Goal: Complete application form

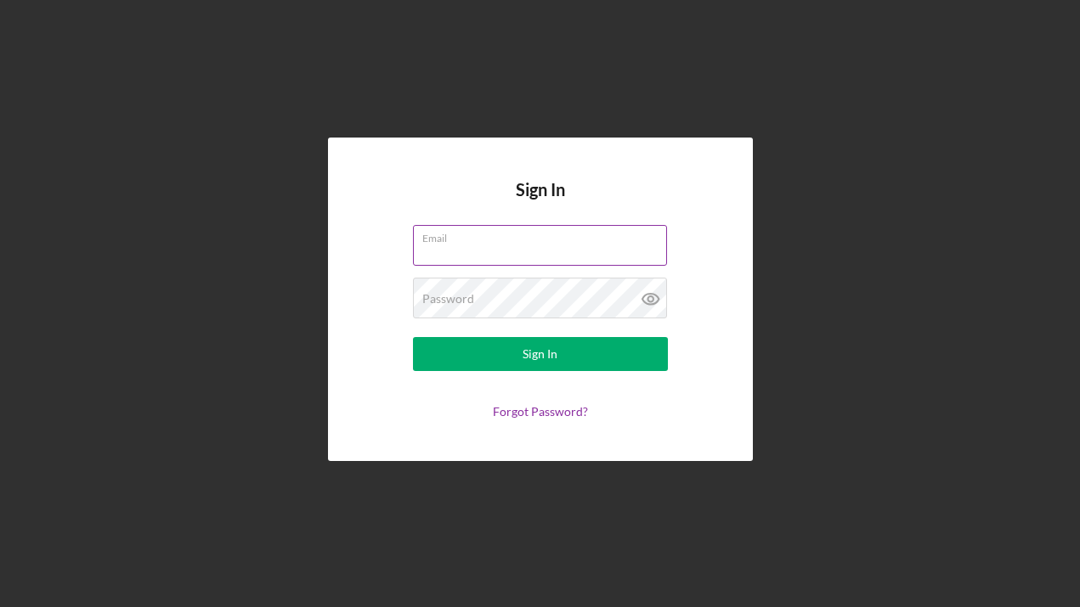
click at [505, 249] on input "Email" at bounding box center [540, 245] width 254 height 41
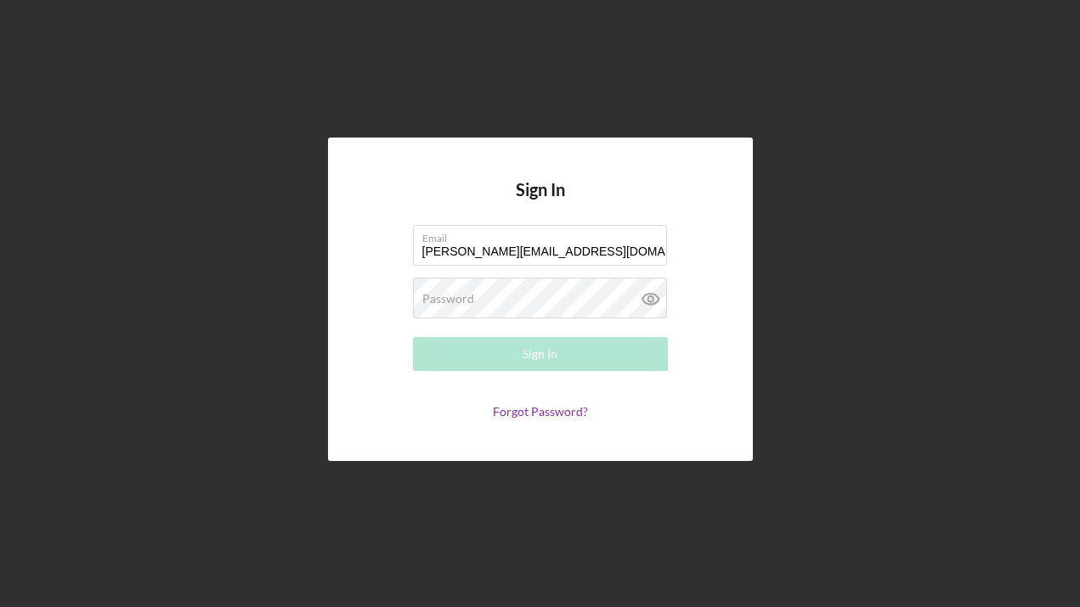
type input "[PERSON_NAME][EMAIL_ADDRESS][DOMAIN_NAME]"
click at [536, 248] on input "[PERSON_NAME][EMAIL_ADDRESS][DOMAIN_NAME]" at bounding box center [540, 245] width 254 height 41
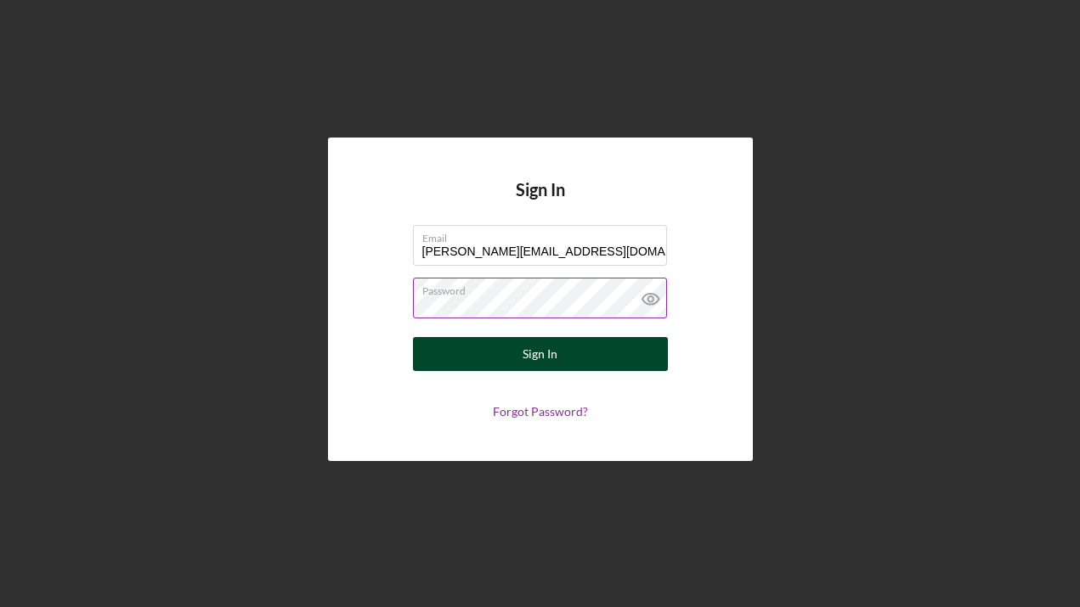
click at [554, 348] on div "Sign In" at bounding box center [539, 354] width 35 height 34
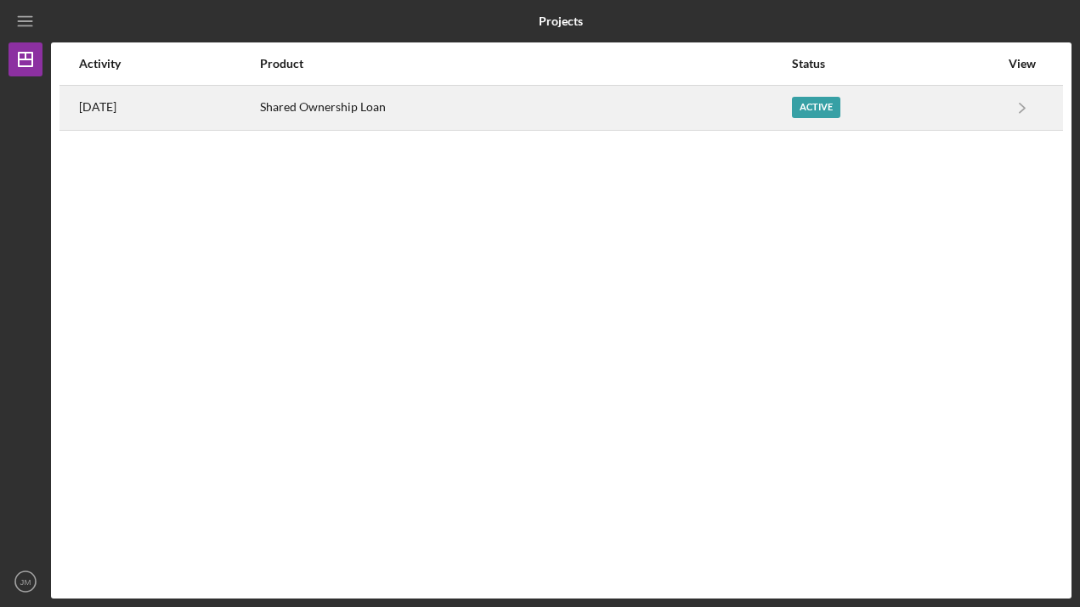
click at [836, 107] on div "Active" at bounding box center [816, 107] width 48 height 21
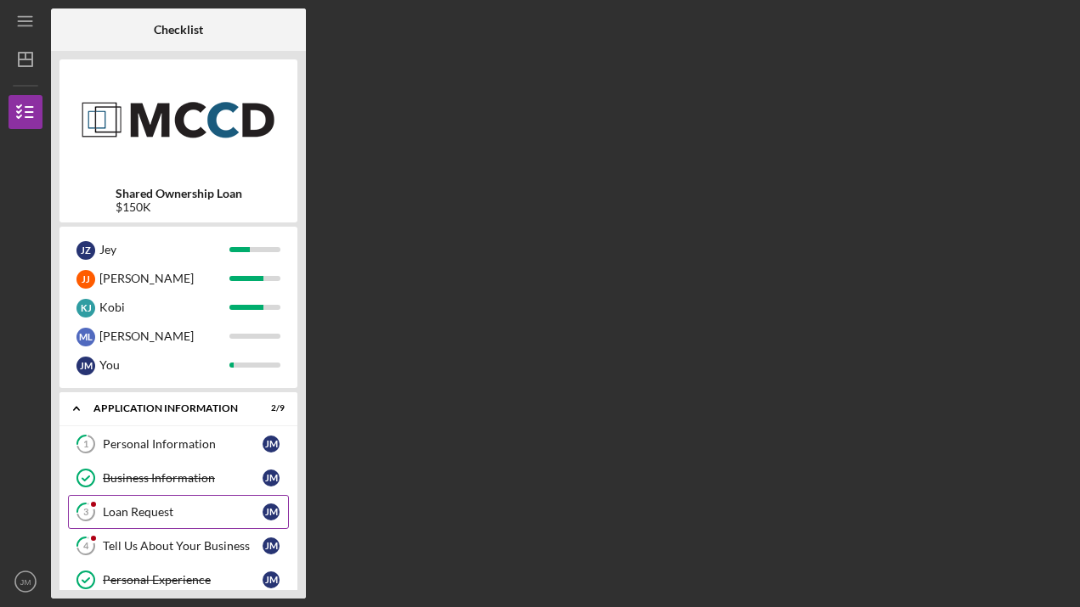
click at [195, 515] on div "Loan Request" at bounding box center [183, 512] width 160 height 14
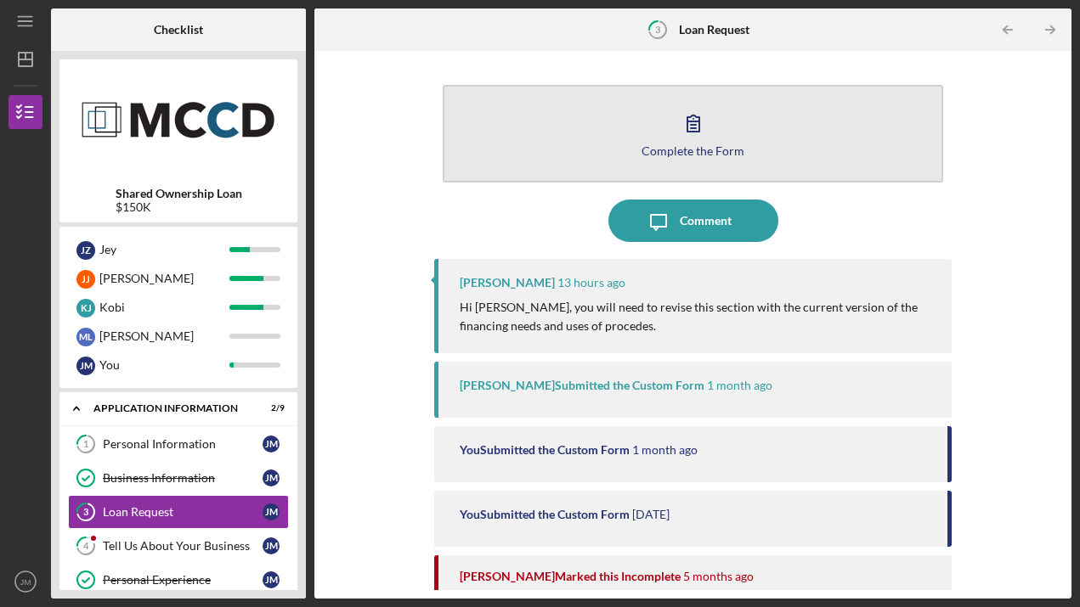
click at [747, 135] on button "Complete the Form Form" at bounding box center [693, 134] width 501 height 98
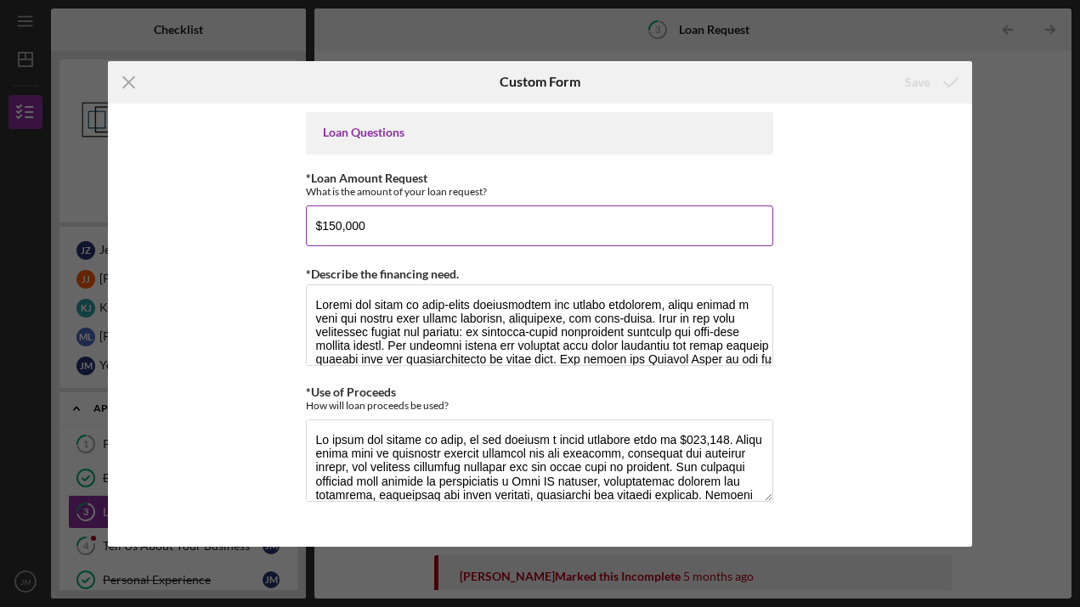
click at [362, 226] on input "$150,000" at bounding box center [539, 226] width 467 height 41
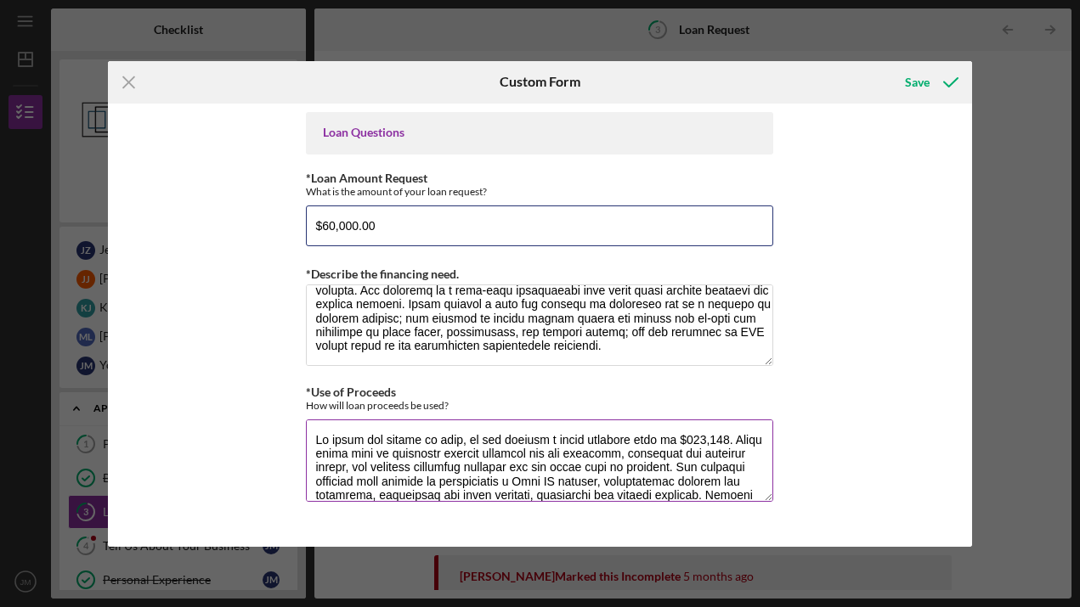
type input "$60,000.00"
drag, startPoint x: 669, startPoint y: 439, endPoint x: 682, endPoint y: 439, distance: 12.7
click at [682, 439] on textarea "*Use of Proceeds" at bounding box center [539, 461] width 467 height 82
drag, startPoint x: 480, startPoint y: 450, endPoint x: 612, endPoint y: 450, distance: 132.5
click at [612, 450] on textarea "*Use of Proceeds" at bounding box center [539, 461] width 467 height 82
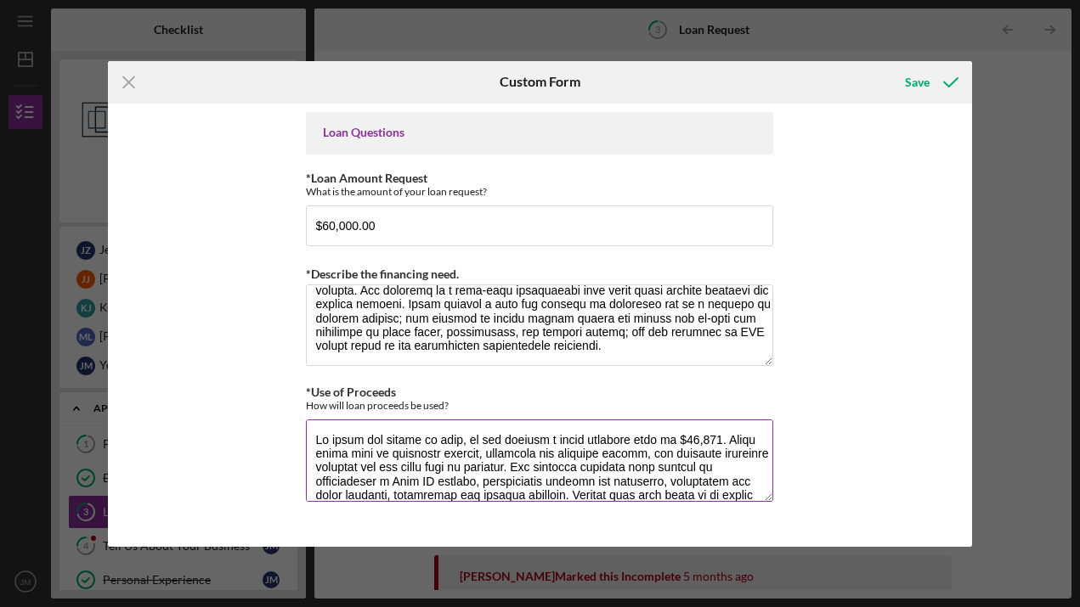
drag, startPoint x: 525, startPoint y: 464, endPoint x: 535, endPoint y: 491, distance: 29.0
click at [535, 491] on textarea "*Use of Proceeds" at bounding box center [539, 461] width 467 height 82
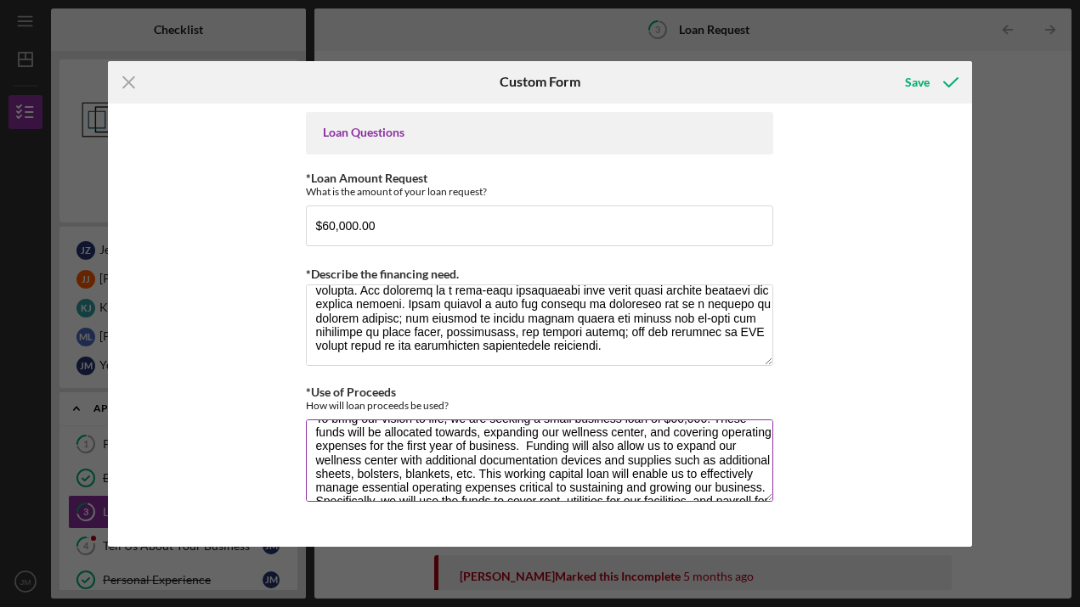
scroll to position [29, 0]
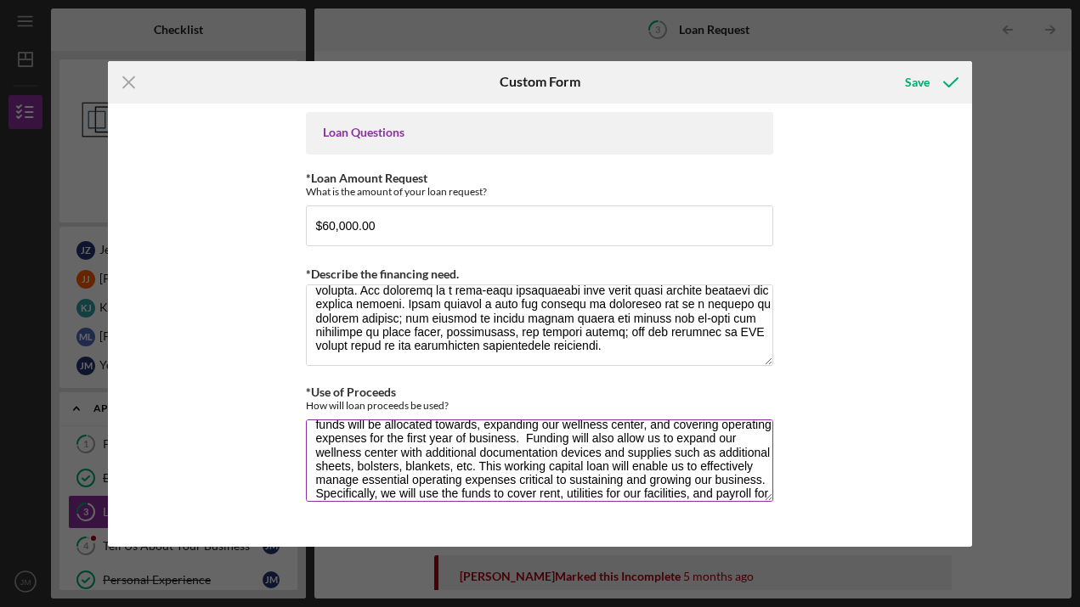
drag, startPoint x: 593, startPoint y: 436, endPoint x: 611, endPoint y: 437, distance: 17.9
click at [611, 437] on textarea "To bring our vision to life, we are seeking a small business loan of $60,000. T…" at bounding box center [539, 461] width 467 height 82
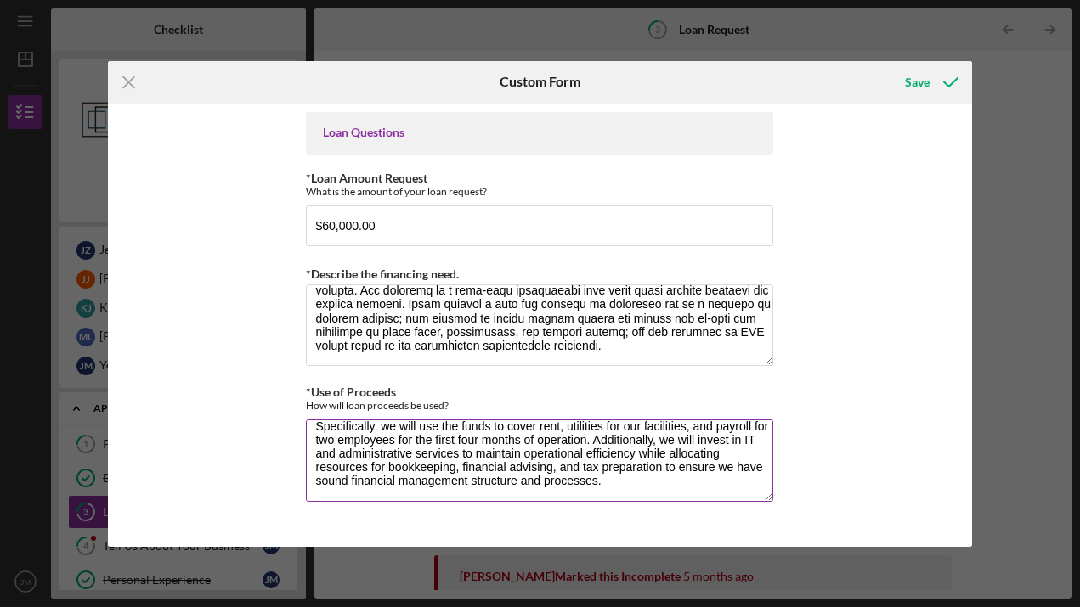
scroll to position [119, 0]
click at [632, 453] on textarea "To bring our vision to life, we are seeking a small business loan of $60,000. T…" at bounding box center [539, 461] width 467 height 82
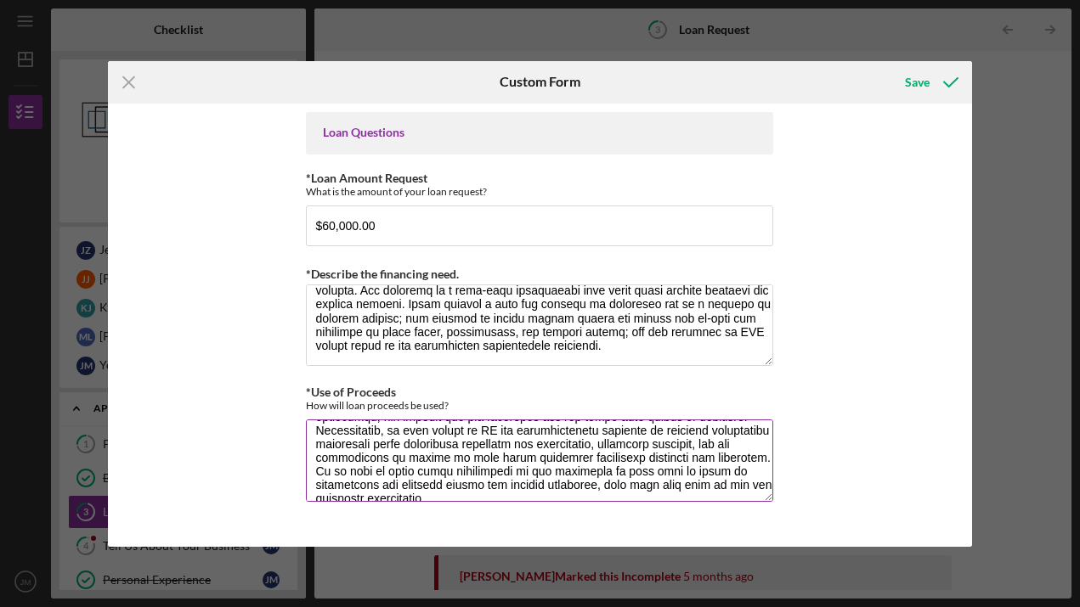
click at [620, 487] on textarea "*Use of Proceeds" at bounding box center [539, 461] width 467 height 82
click at [720, 480] on textarea "*Use of Proceeds" at bounding box center [539, 461] width 467 height 82
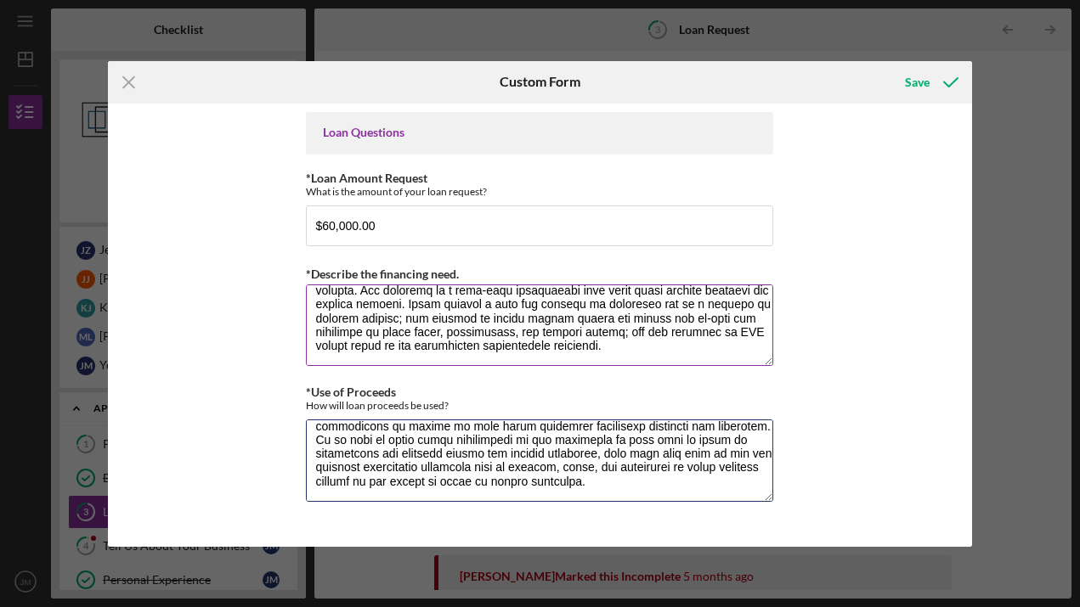
scroll to position [406, 0]
type textarea "To bring our vision to life, we are seeking a small business loan of $60,000. T…"
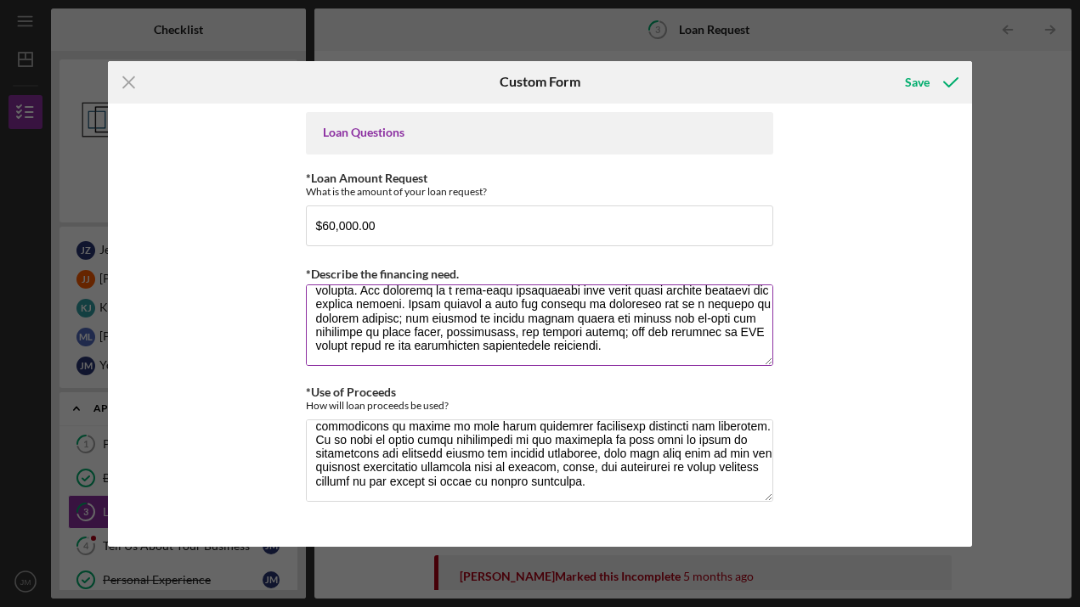
drag, startPoint x: 410, startPoint y: 296, endPoint x: 640, endPoint y: 352, distance: 236.3
click at [640, 352] on textarea "*Describe the financing need." at bounding box center [539, 326] width 467 height 82
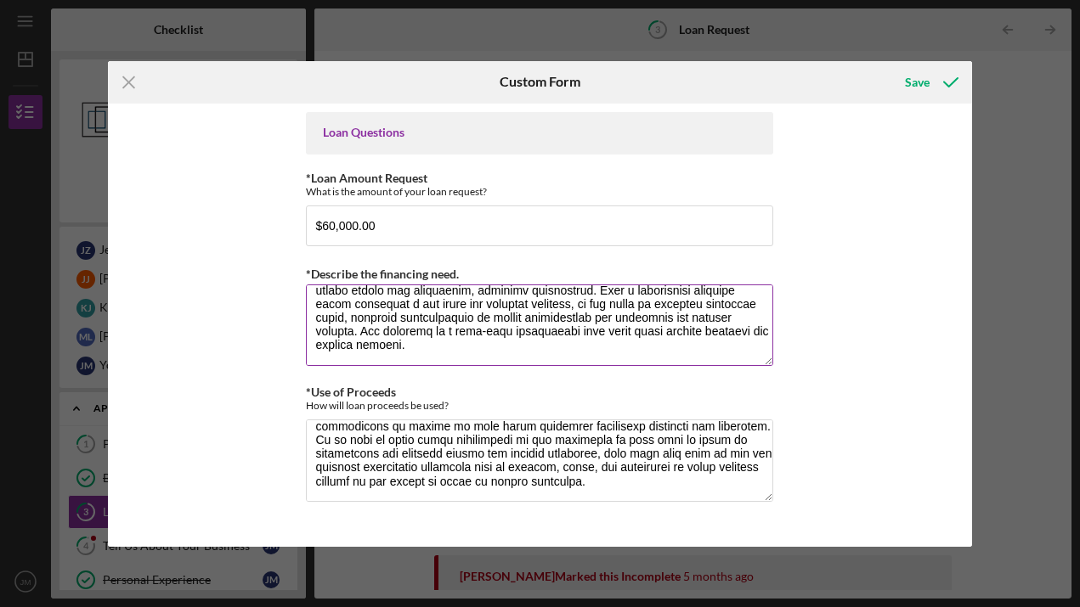
scroll to position [355, 0]
drag, startPoint x: 364, startPoint y: 326, endPoint x: 421, endPoint y: 352, distance: 62.4
click at [421, 352] on textarea "*Describe the financing need." at bounding box center [539, 326] width 467 height 82
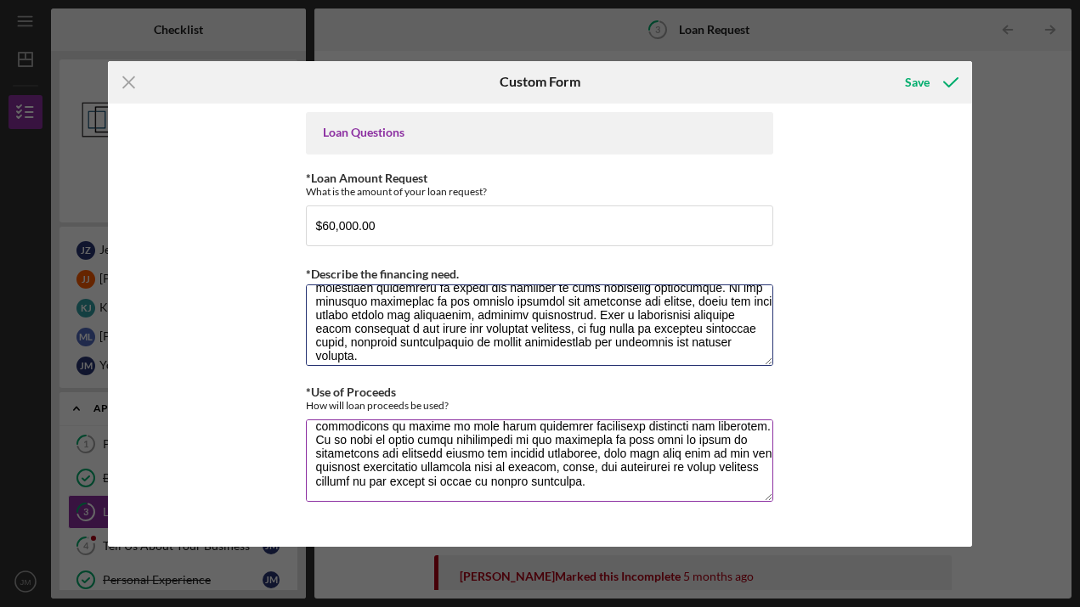
scroll to position [178, 0]
type textarea "Amidst the chaos of fast-paced coffeehouses and lively breweries, there exists …"
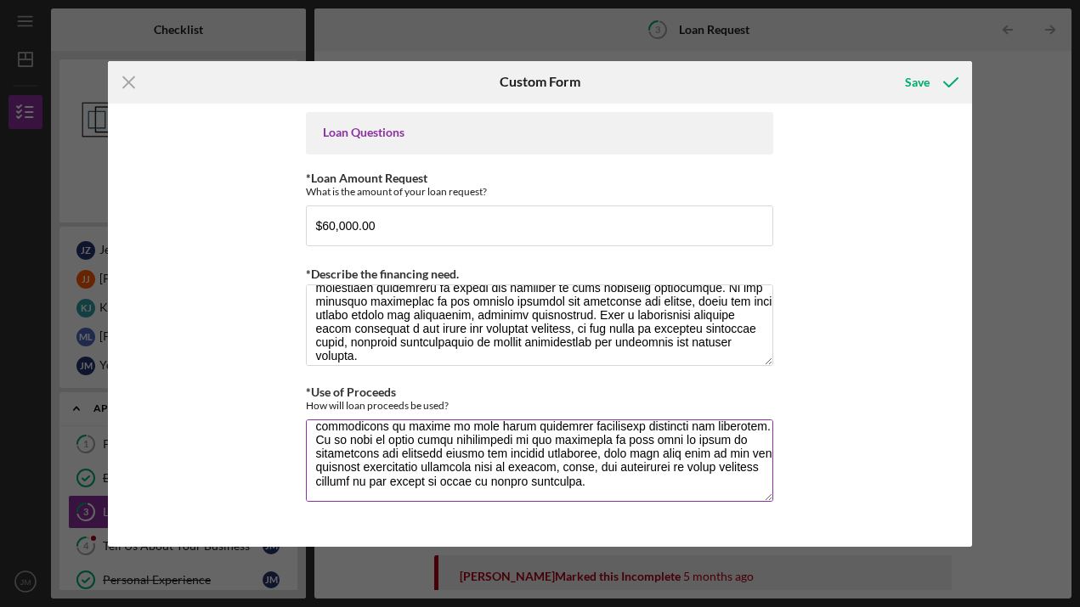
click at [461, 454] on textarea "*Use of Proceeds" at bounding box center [539, 461] width 467 height 82
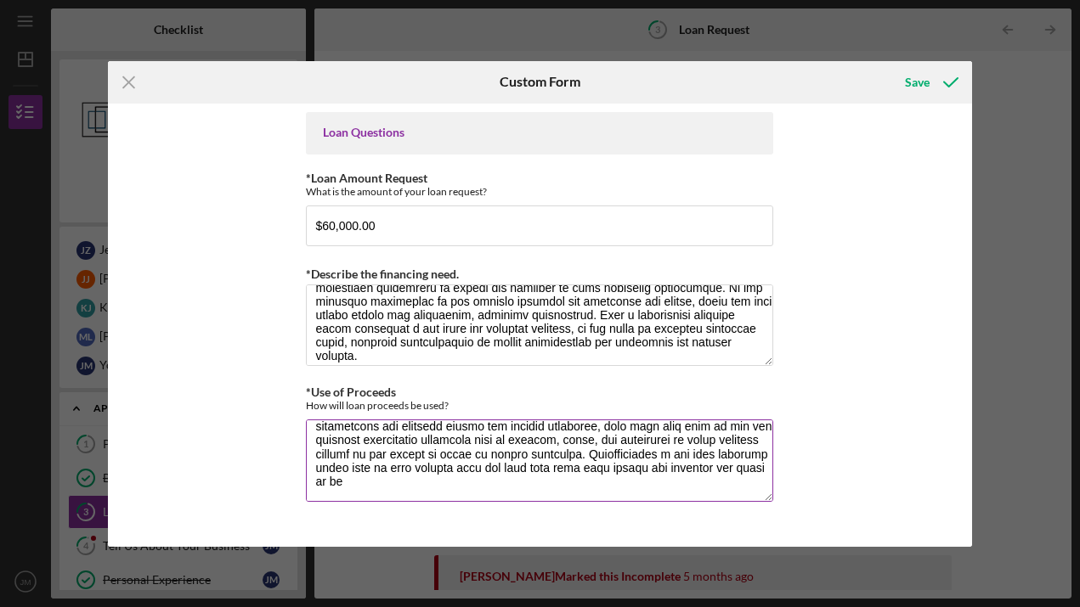
click at [734, 460] on textarea "*Use of Proceeds" at bounding box center [539, 461] width 467 height 82
click at [727, 454] on textarea "*Use of Proceeds" at bounding box center [539, 461] width 467 height 82
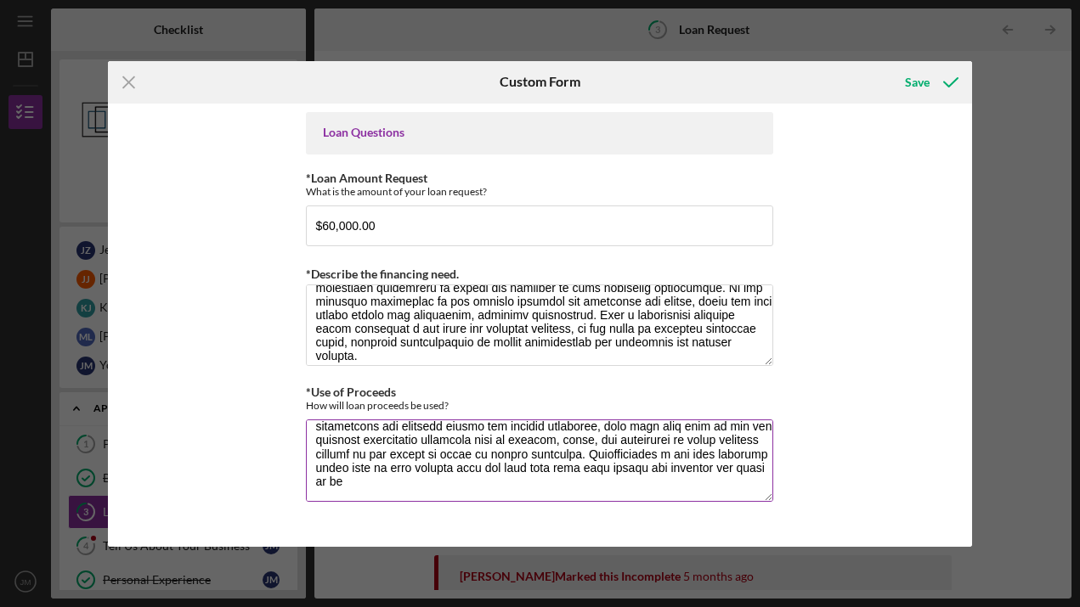
click at [727, 454] on textarea "*Use of Proceeds" at bounding box center [539, 461] width 467 height 82
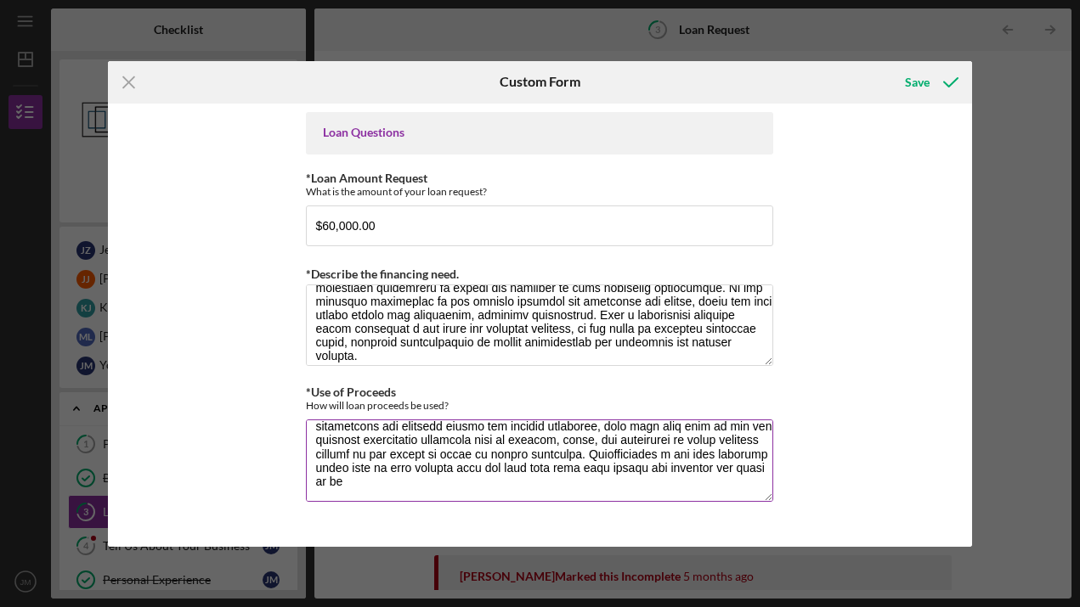
click at [727, 454] on textarea "*Use of Proceeds" at bounding box center [539, 461] width 467 height 82
click at [718, 475] on textarea "*Use of Proceeds" at bounding box center [539, 461] width 467 height 82
click at [670, 467] on textarea "*Use of Proceeds" at bounding box center [539, 461] width 467 height 82
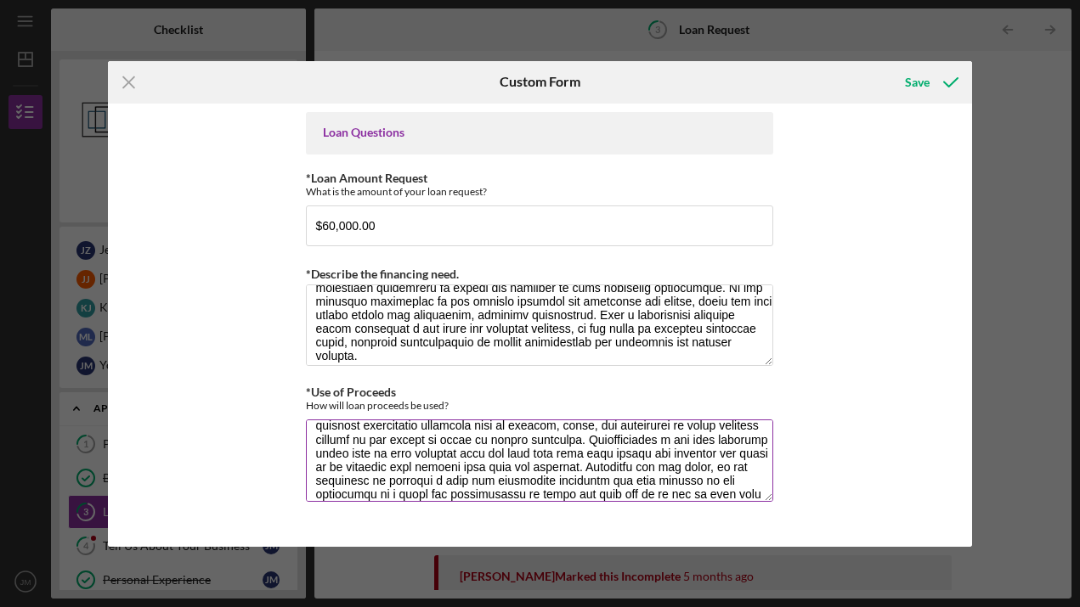
scroll to position [206, 0]
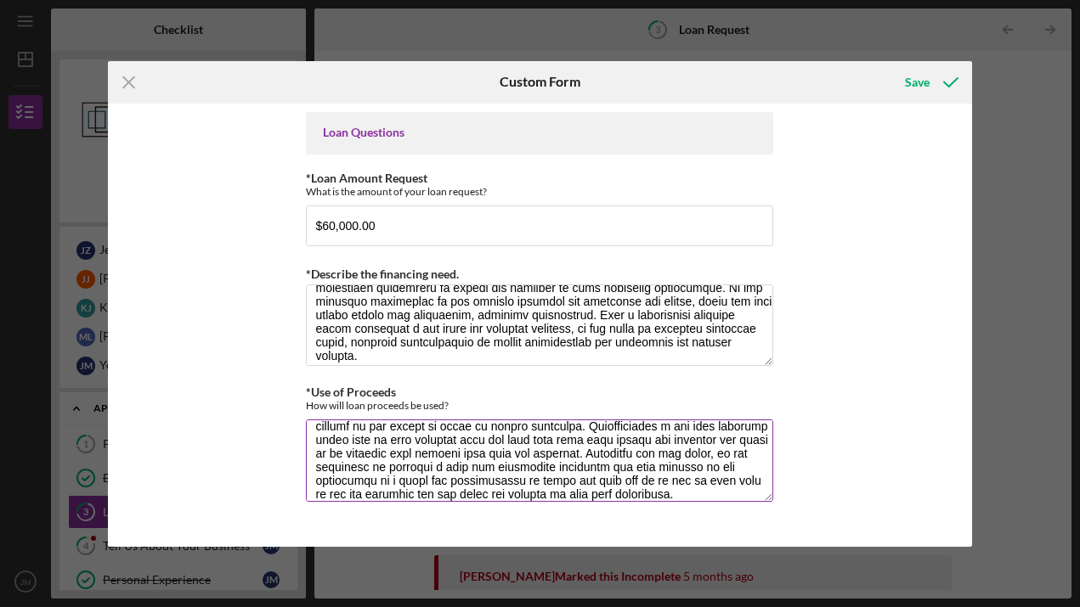
drag, startPoint x: 585, startPoint y: 478, endPoint x: 600, endPoint y: 480, distance: 14.5
click at [600, 480] on textarea "*Use of Proceeds" at bounding box center [539, 461] width 467 height 82
click at [674, 480] on textarea "*Use of Proceeds" at bounding box center [539, 461] width 467 height 82
click at [730, 477] on textarea "*Use of Proceeds" at bounding box center [539, 461] width 467 height 82
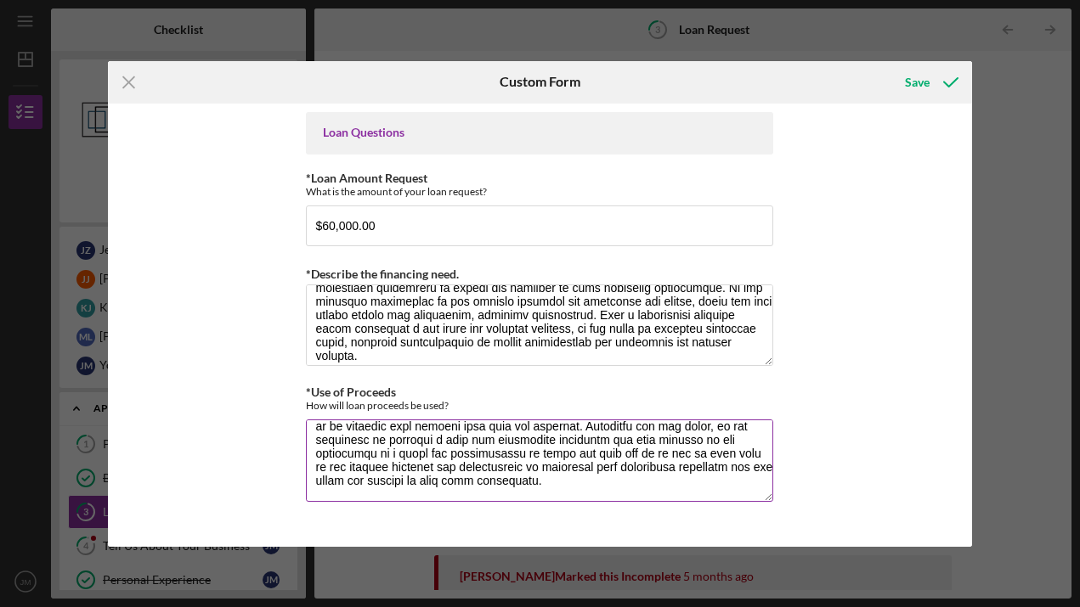
scroll to position [260, 0]
click at [661, 455] on textarea "*Use of Proceeds" at bounding box center [539, 461] width 467 height 82
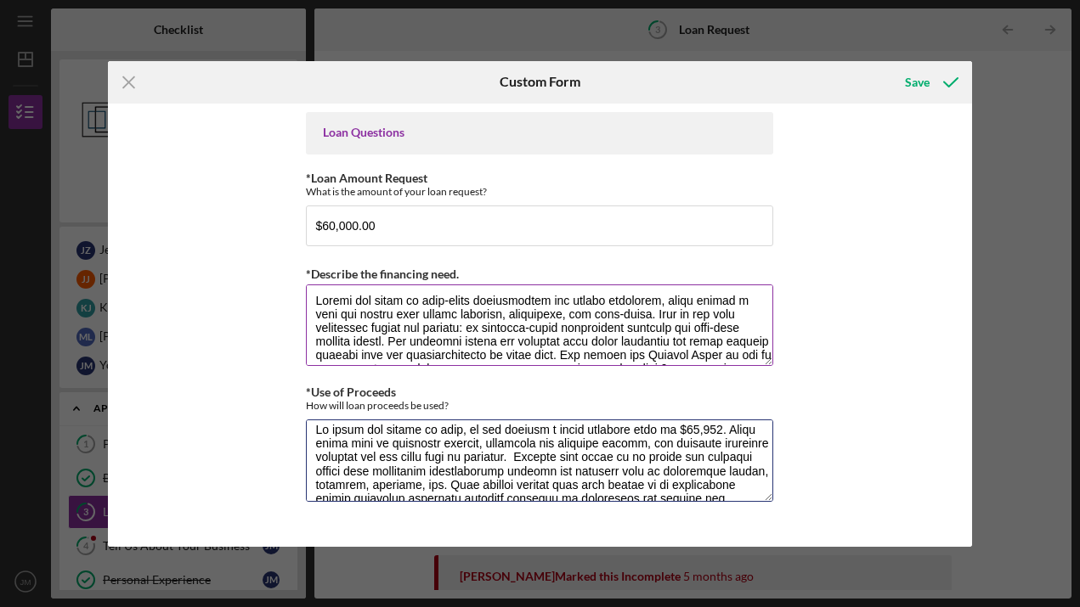
scroll to position [3, 0]
type textarea "To bring our vision to life, we are seeking a small business loan of $60,000. T…"
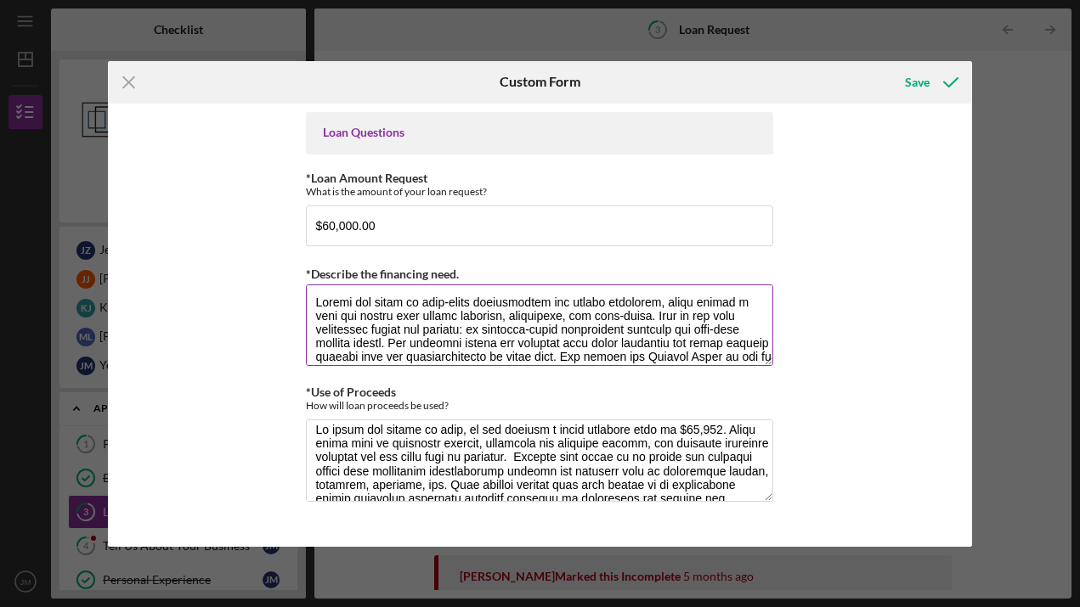
drag, startPoint x: 316, startPoint y: 303, endPoint x: 195, endPoint y: 312, distance: 121.8
click at [306, 312] on textarea "*Describe the financing need." at bounding box center [539, 326] width 467 height 82
click at [194, 312] on div "Loan Questions *Loan Amount Request What is the amount of your loan request? $6…" at bounding box center [540, 325] width 864 height 443
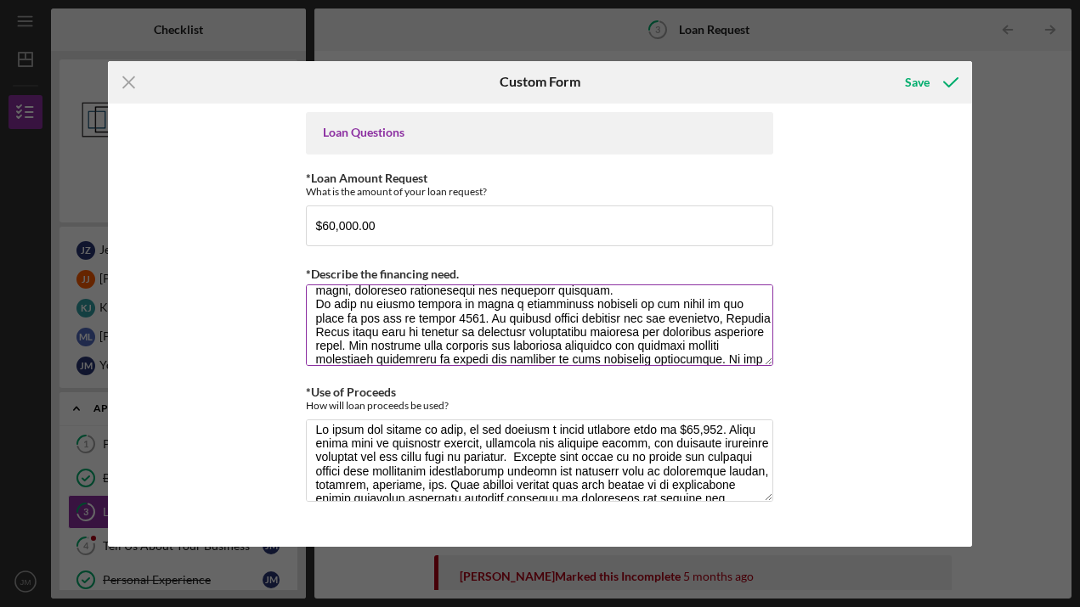
scroll to position [262, 0]
drag, startPoint x: 316, startPoint y: 304, endPoint x: 517, endPoint y: 345, distance: 205.4
click at [518, 345] on textarea "*Describe the financing need." at bounding box center [539, 326] width 467 height 82
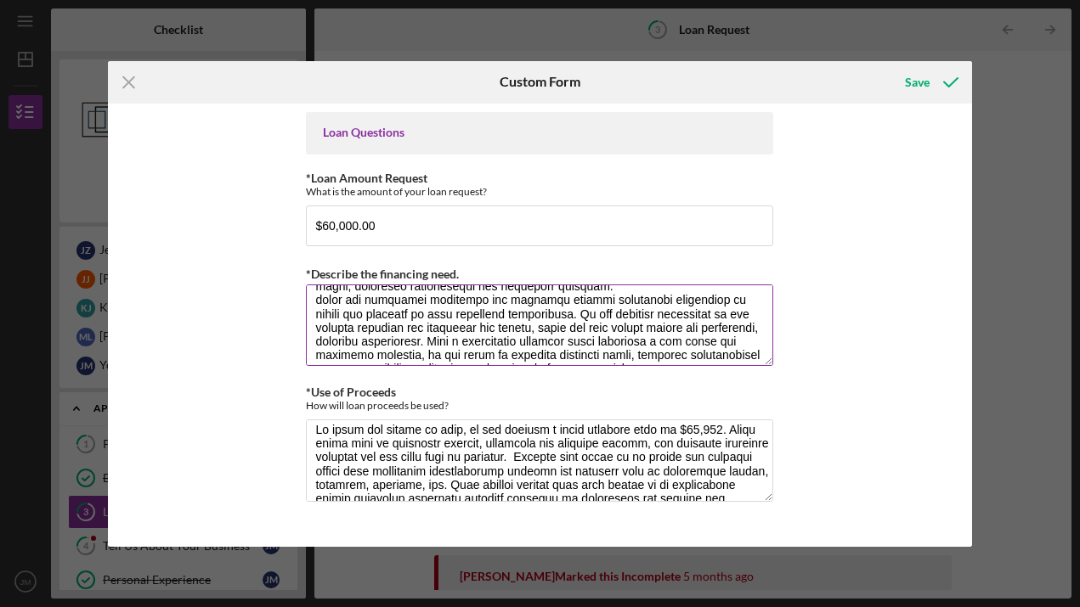
scroll to position [287, 0]
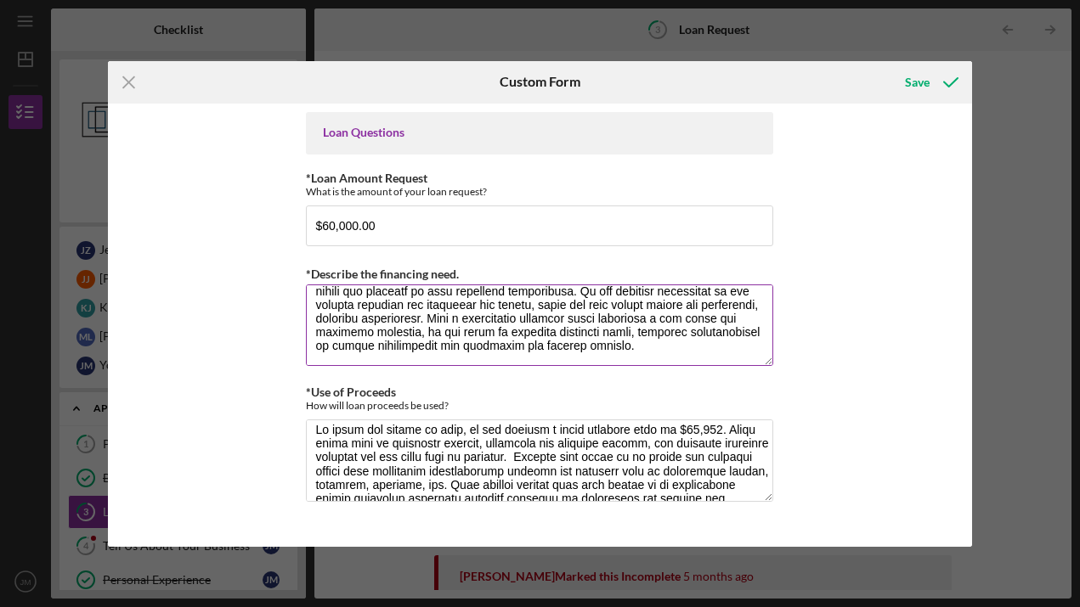
drag, startPoint x: 315, startPoint y: 319, endPoint x: 600, endPoint y: 351, distance: 286.4
click at [600, 351] on textarea "*Describe the financing need." at bounding box center [539, 326] width 467 height 82
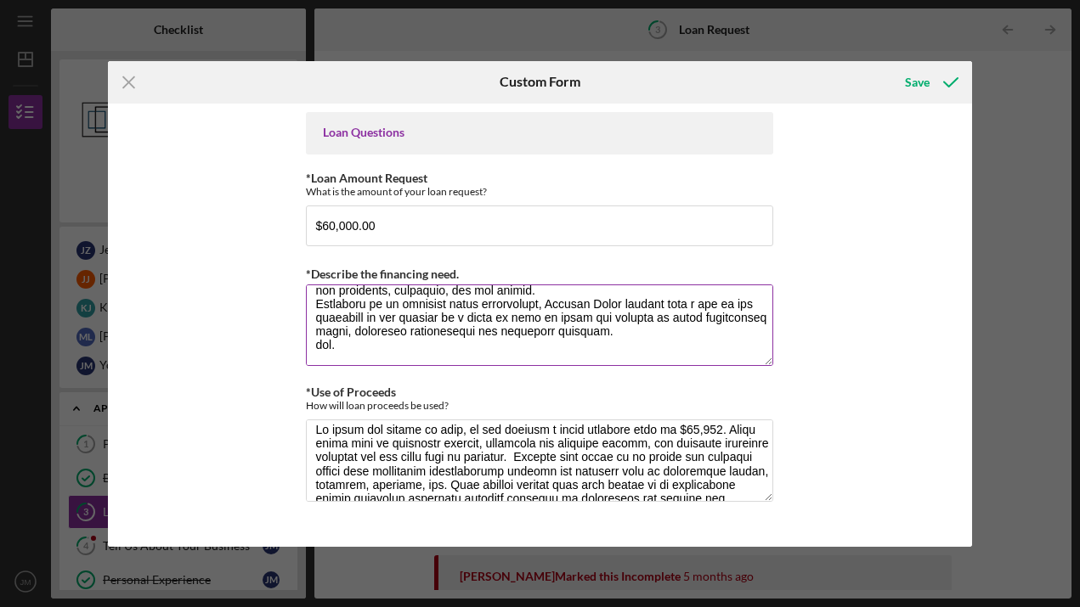
scroll to position [218, 0]
drag, startPoint x: 345, startPoint y: 349, endPoint x: 263, endPoint y: 348, distance: 81.5
click at [306, 348] on textarea "*Describe the financing need." at bounding box center [539, 326] width 467 height 82
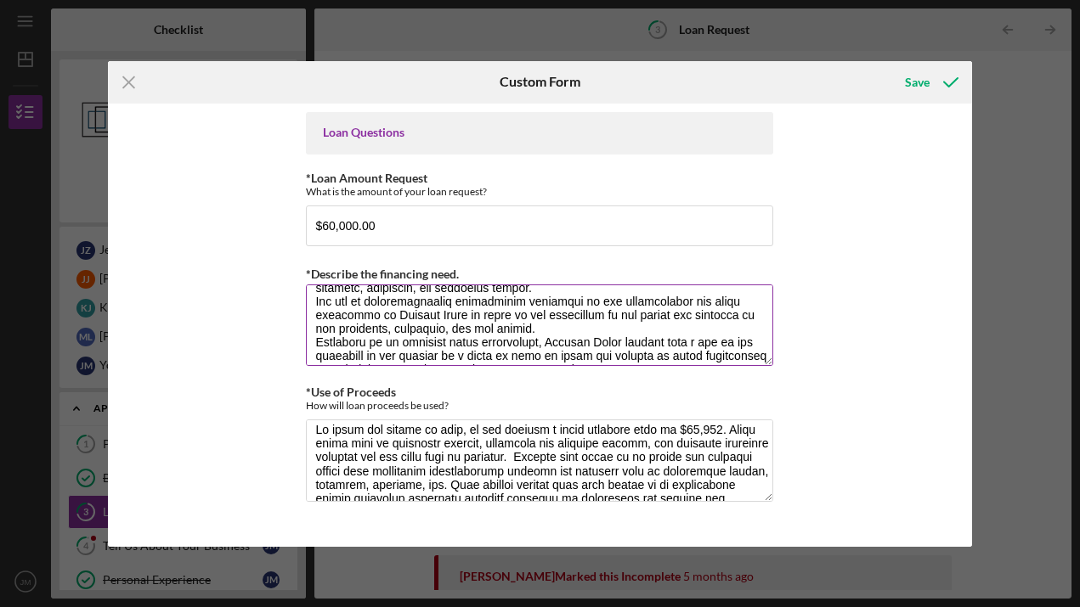
scroll to position [179, 0]
drag, startPoint x: 319, startPoint y: 304, endPoint x: 544, endPoint y: 333, distance: 227.8
click at [544, 333] on textarea "*Describe the financing need." at bounding box center [539, 326] width 467 height 82
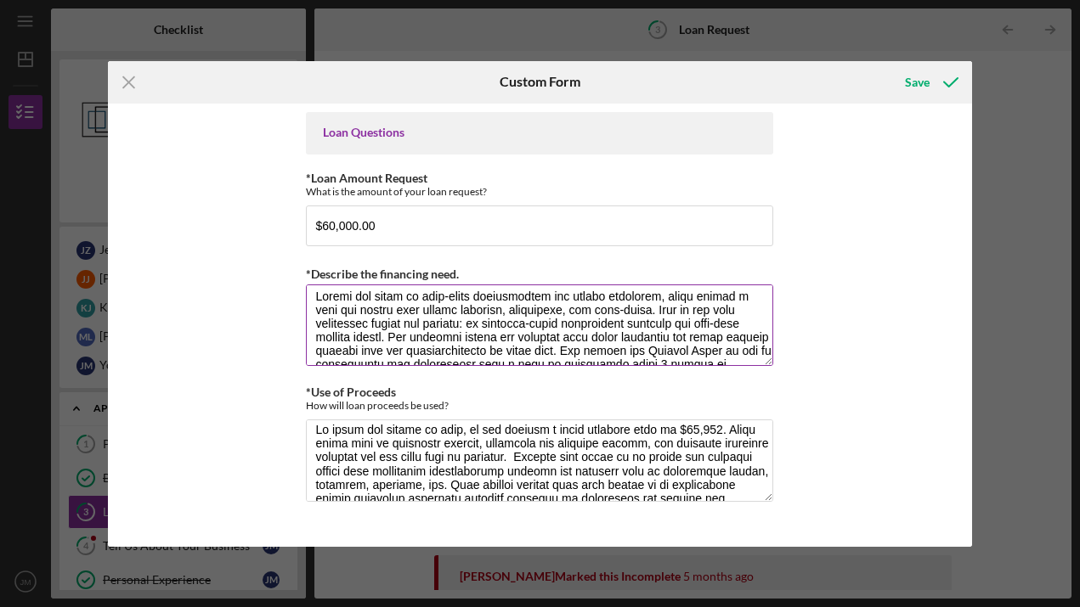
scroll to position [0, 0]
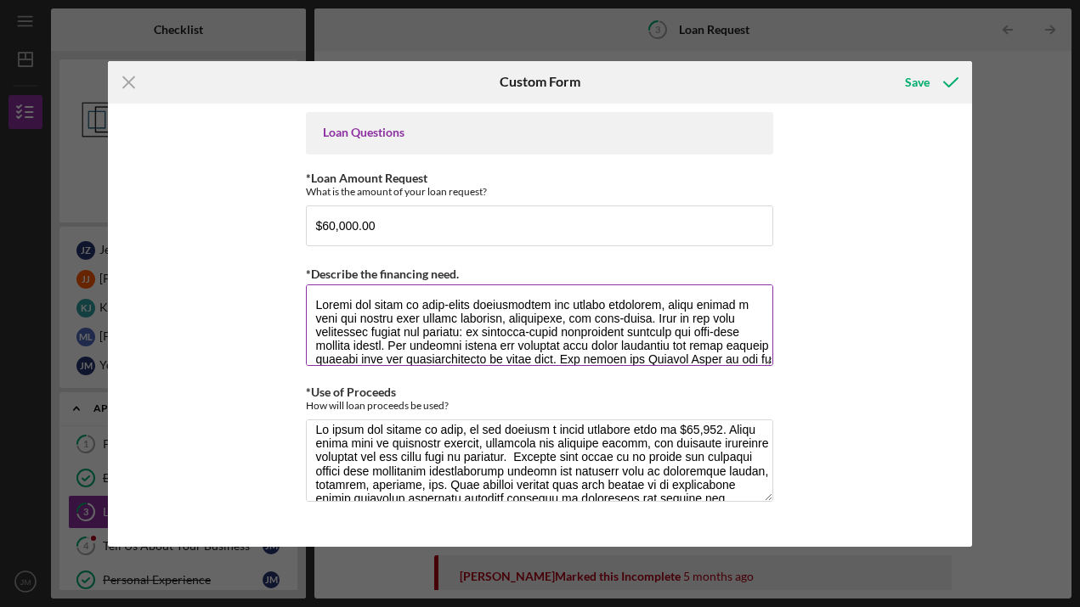
click at [317, 302] on textarea "*Describe the financing need." at bounding box center [539, 326] width 467 height 82
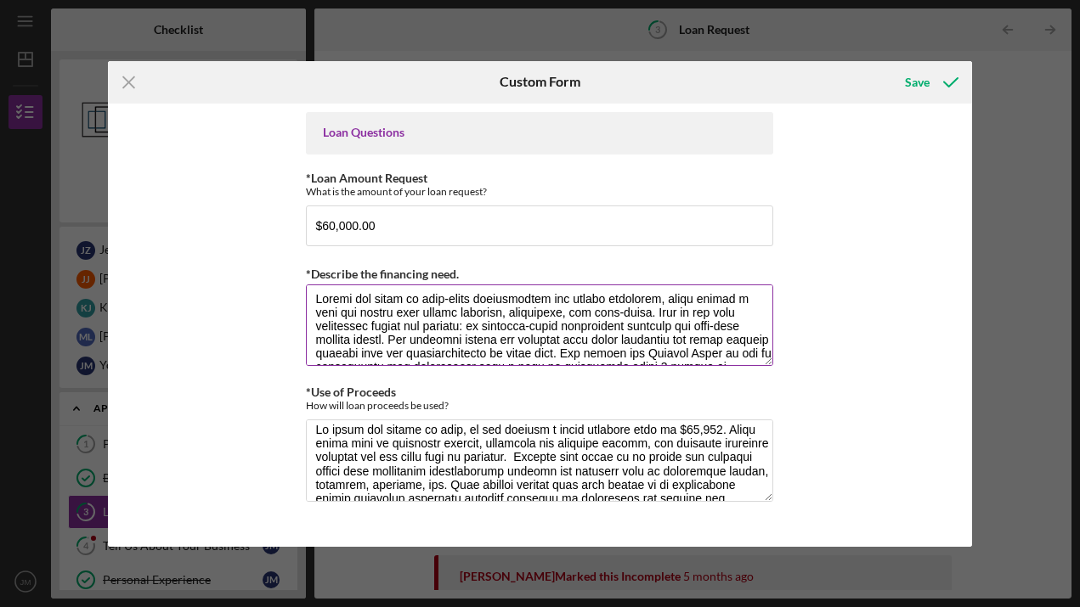
scroll to position [10, 0]
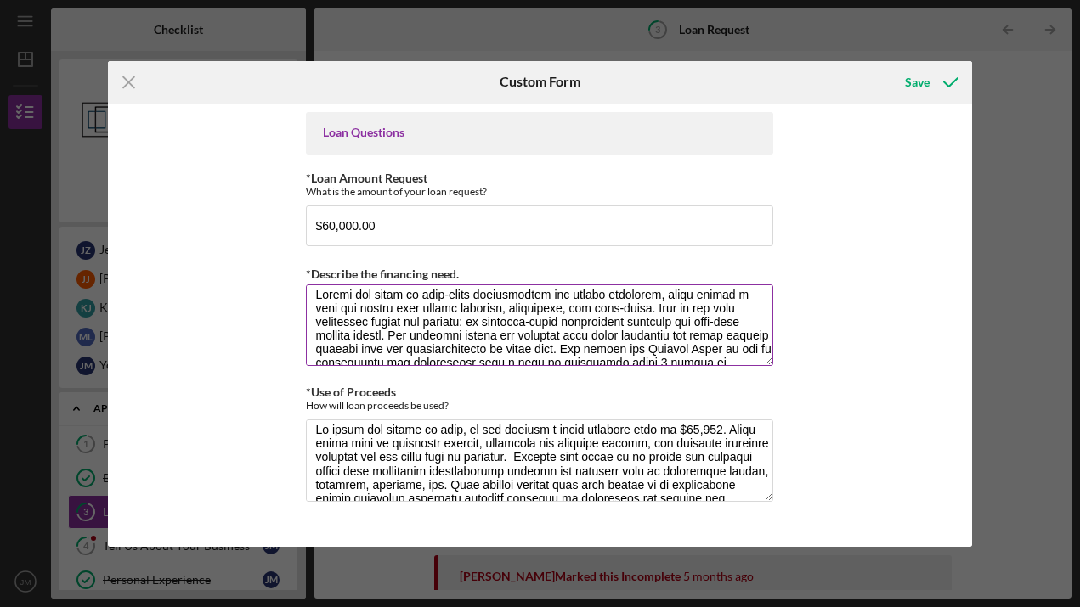
drag, startPoint x: 424, startPoint y: 336, endPoint x: 605, endPoint y: 331, distance: 181.0
click at [606, 332] on textarea "*Describe the financing need." at bounding box center [539, 326] width 467 height 82
drag, startPoint x: 641, startPoint y: 303, endPoint x: 392, endPoint y: 362, distance: 255.7
click at [392, 362] on textarea "*Describe the financing need." at bounding box center [539, 326] width 467 height 82
click at [399, 355] on textarea "*Describe the financing need." at bounding box center [539, 326] width 467 height 82
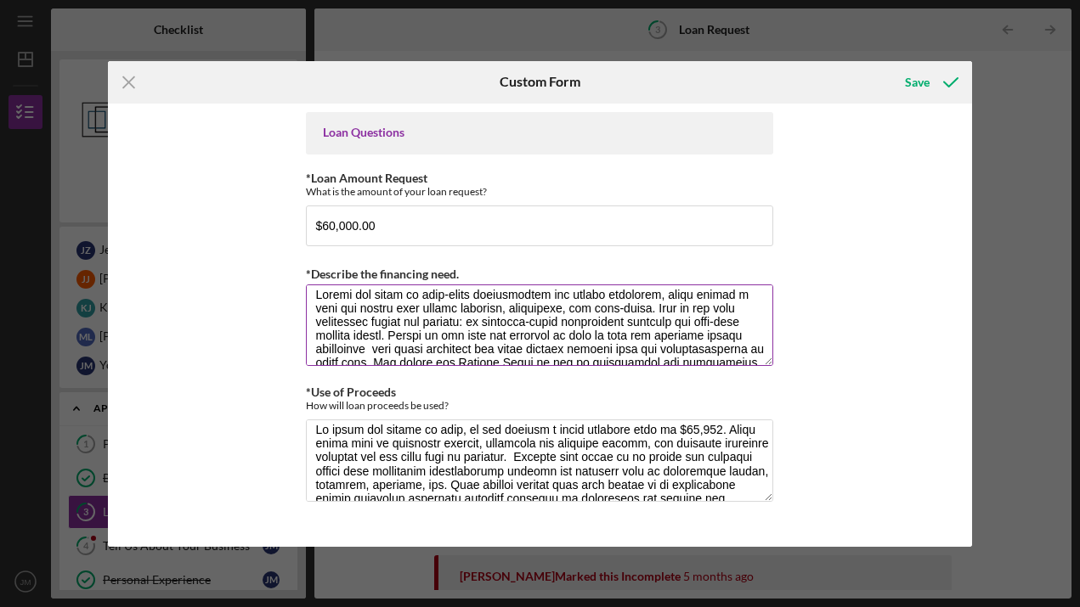
click at [386, 352] on textarea "*Describe the financing need." at bounding box center [539, 326] width 467 height 82
click at [409, 351] on textarea "*Describe the financing need." at bounding box center [539, 326] width 467 height 82
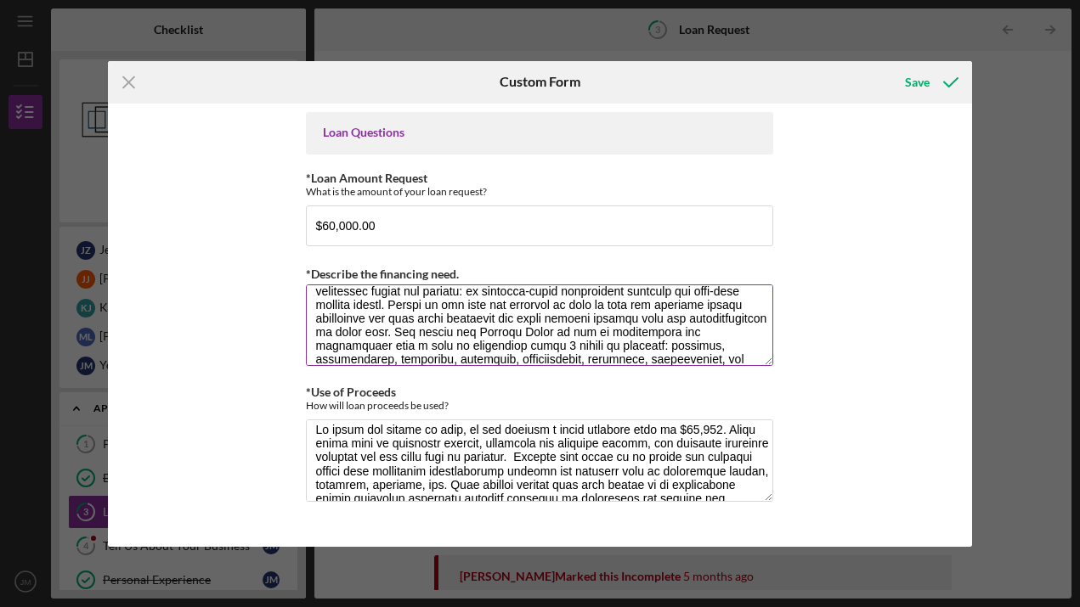
scroll to position [42, 0]
drag, startPoint x: 405, startPoint y: 318, endPoint x: 458, endPoint y: 332, distance: 54.6
click at [460, 333] on textarea "*Describe the financing need." at bounding box center [539, 326] width 467 height 82
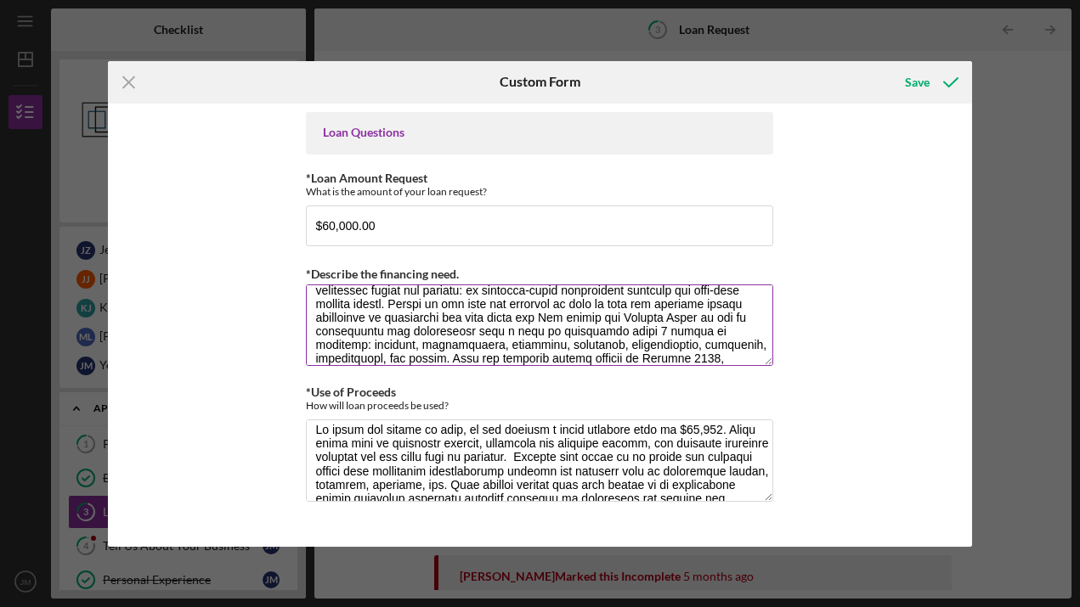
click at [459, 330] on textarea "*Describe the financing need." at bounding box center [539, 326] width 467 height 82
click at [463, 315] on textarea "*Describe the financing need." at bounding box center [539, 326] width 467 height 82
click at [500, 314] on textarea "*Describe the financing need." at bounding box center [539, 326] width 467 height 82
drag, startPoint x: 617, startPoint y: 318, endPoint x: 586, endPoint y: 320, distance: 31.5
click at [586, 320] on textarea "*Describe the financing need." at bounding box center [539, 326] width 467 height 82
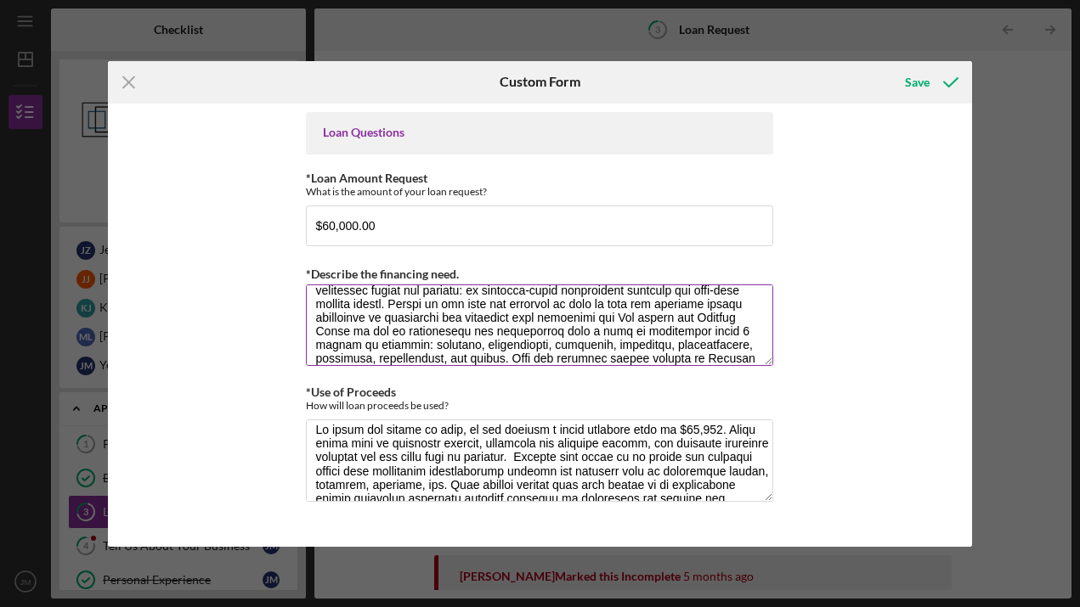
click at [672, 320] on textarea "*Describe the financing need." at bounding box center [539, 326] width 467 height 82
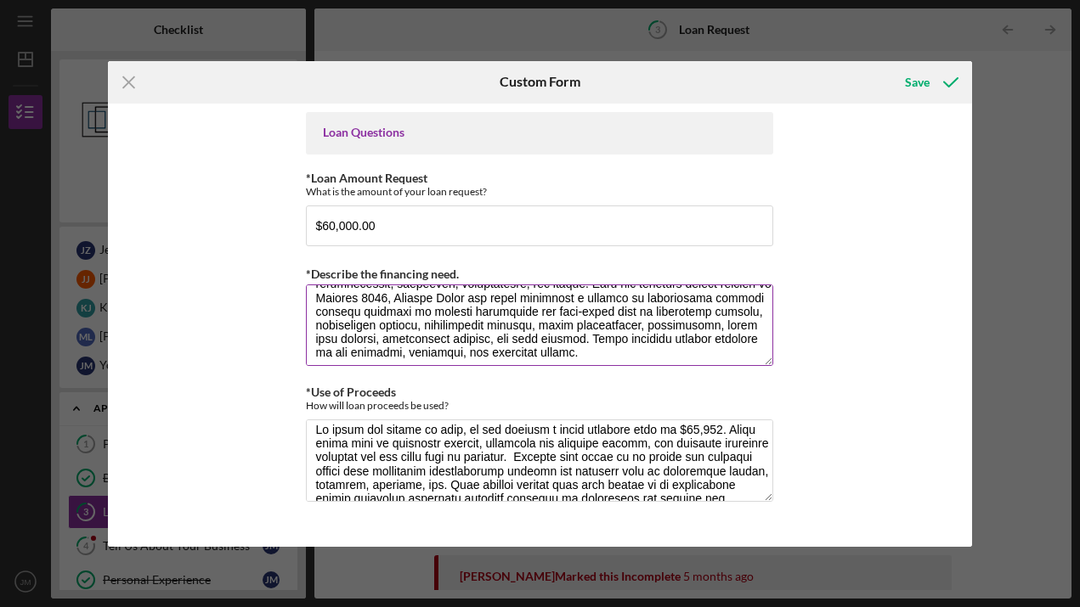
scroll to position [138, 0]
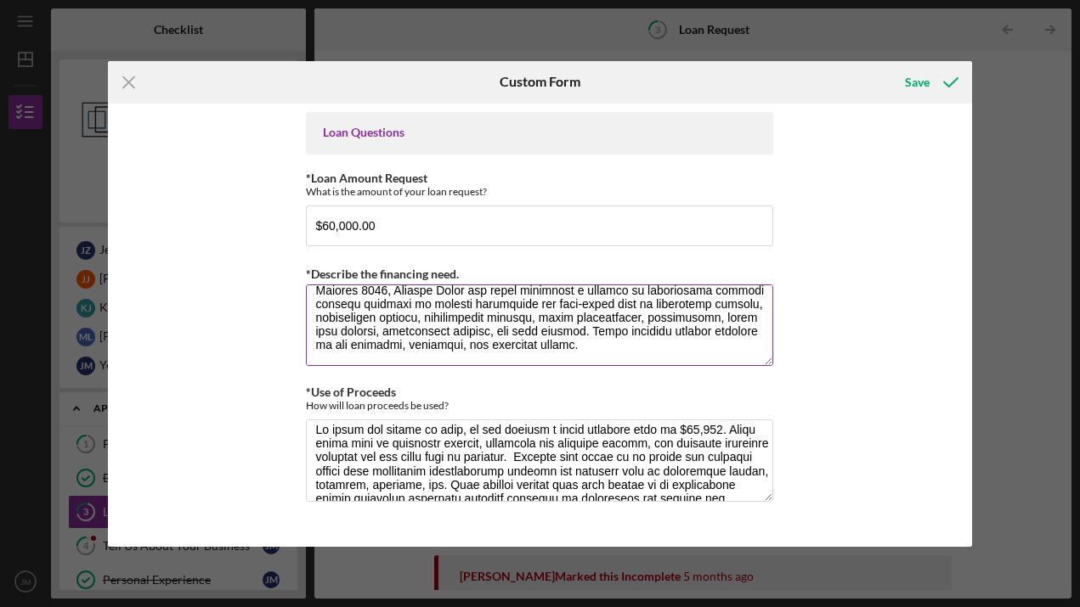
click at [572, 344] on textarea "*Describe the financing need." at bounding box center [539, 326] width 467 height 82
click at [743, 350] on textarea "*Describe the financing need." at bounding box center [539, 326] width 467 height 82
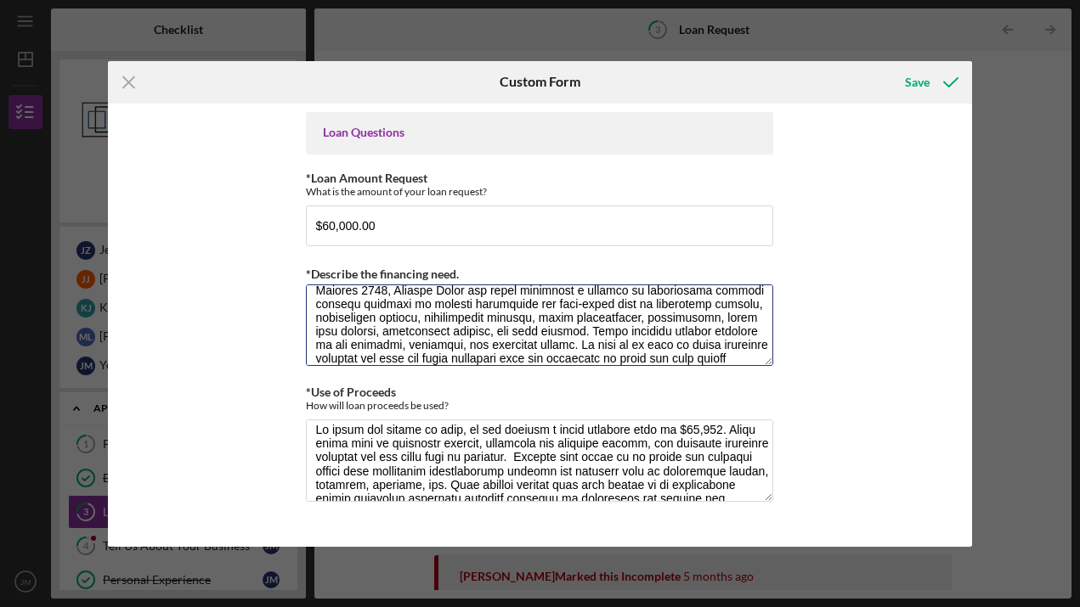
scroll to position [150, 0]
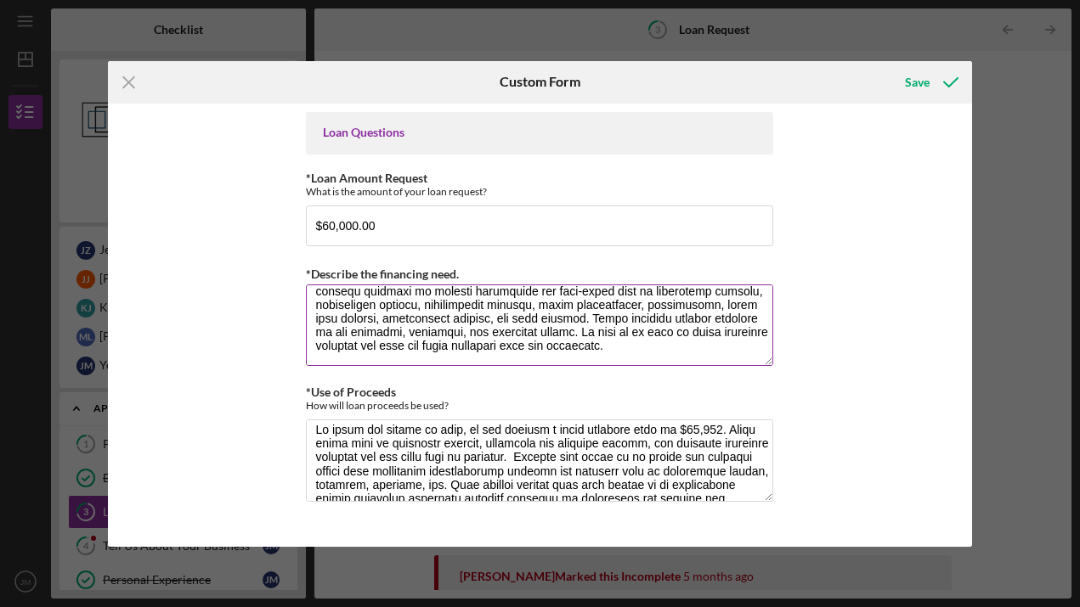
drag, startPoint x: 569, startPoint y: 334, endPoint x: 553, endPoint y: 333, distance: 16.2
click at [553, 333] on textarea "*Describe the financing need." at bounding box center [539, 326] width 467 height 82
click at [656, 335] on textarea "*Describe the financing need." at bounding box center [539, 326] width 467 height 82
click at [642, 333] on textarea "*Describe the financing need." at bounding box center [539, 326] width 467 height 82
click at [702, 346] on textarea "*Describe the financing need." at bounding box center [539, 326] width 467 height 82
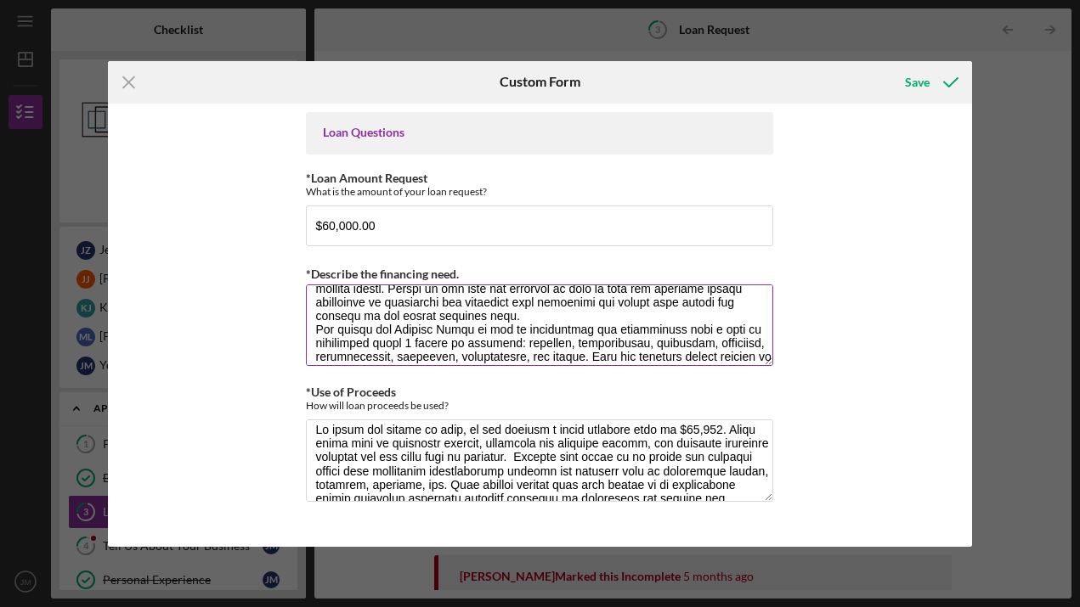
scroll to position [233, 0]
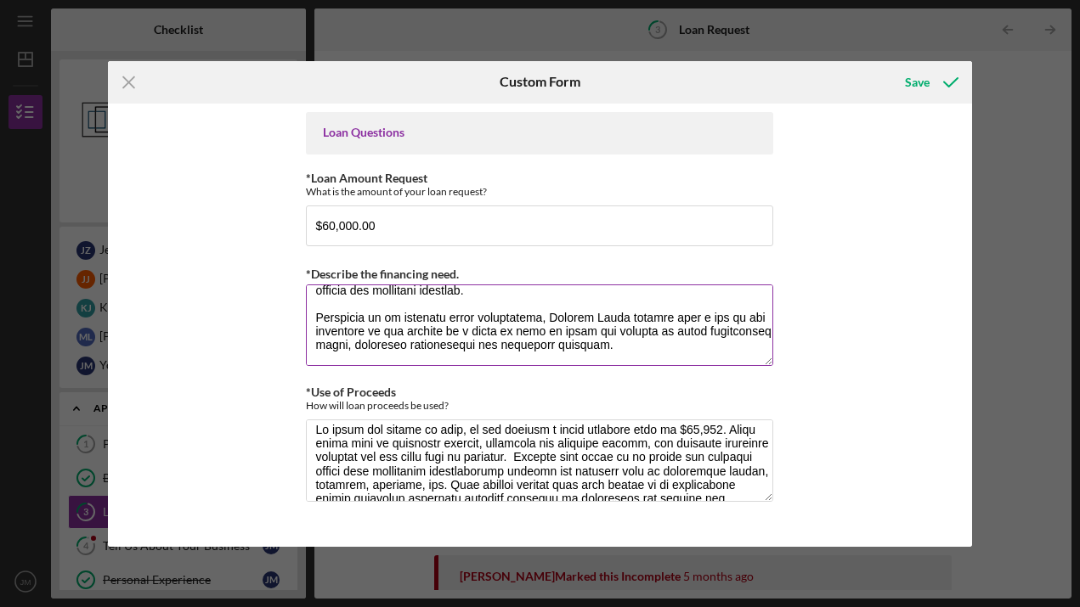
drag, startPoint x: 665, startPoint y: 335, endPoint x: 500, endPoint y: 296, distance: 169.5
click at [500, 295] on textarea "*Describe the financing need." at bounding box center [539, 326] width 467 height 82
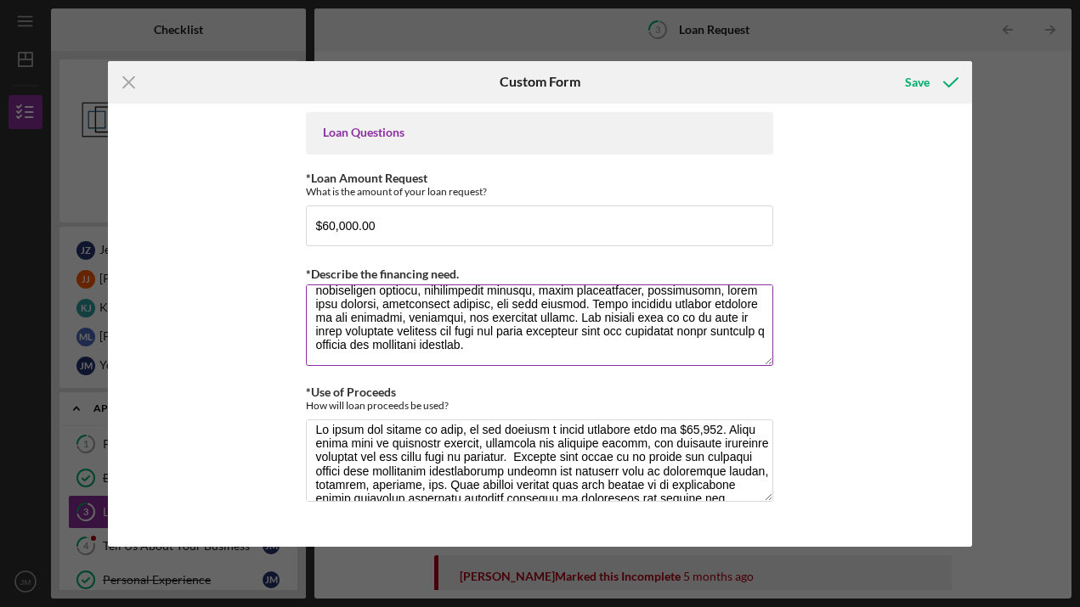
scroll to position [191, 0]
click at [514, 322] on textarea "*Describe the financing need." at bounding box center [539, 326] width 467 height 82
click at [639, 319] on textarea "*Describe the financing need." at bounding box center [539, 326] width 467 height 82
click at [505, 335] on textarea "*Describe the financing need." at bounding box center [539, 326] width 467 height 82
click at [561, 320] on textarea "*Describe the financing need." at bounding box center [539, 326] width 467 height 82
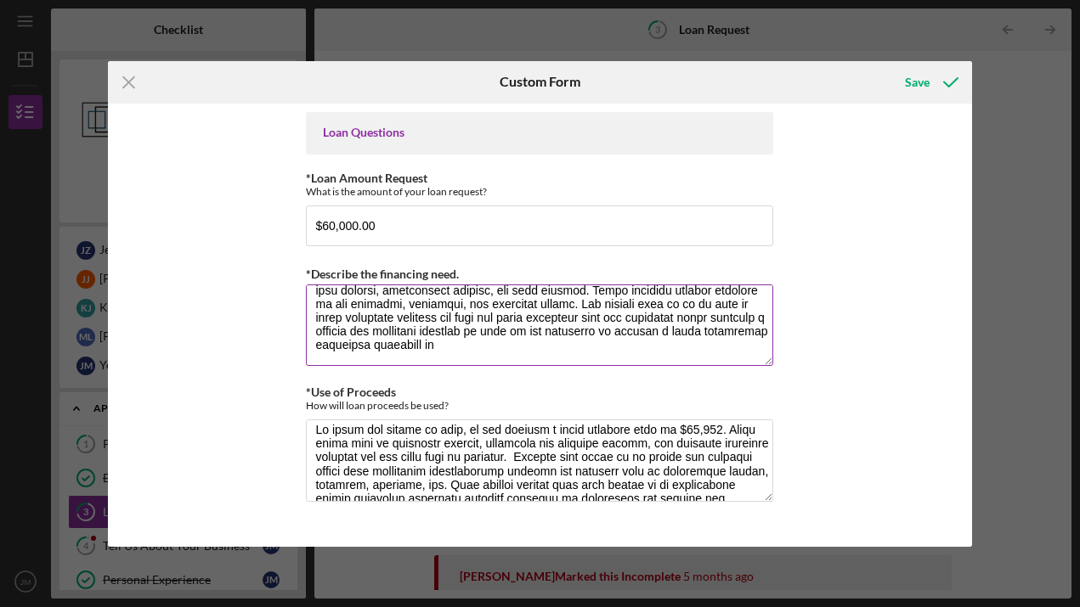
click at [523, 335] on textarea "*Describe the financing need." at bounding box center [539, 326] width 467 height 82
type textarea "Amidst the chaos of fast-paced coffeehouses and lively breweries, there exists …"
click at [130, 76] on icon "Icon/Menu Close" at bounding box center [129, 82] width 42 height 42
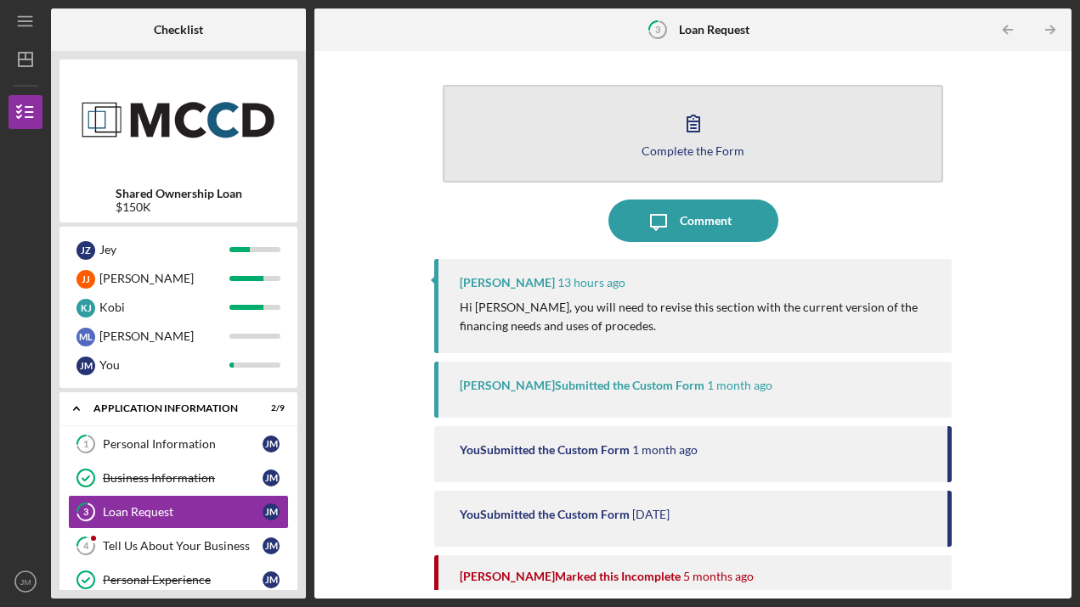
click at [639, 138] on button "Complete the Form Form" at bounding box center [693, 134] width 501 height 98
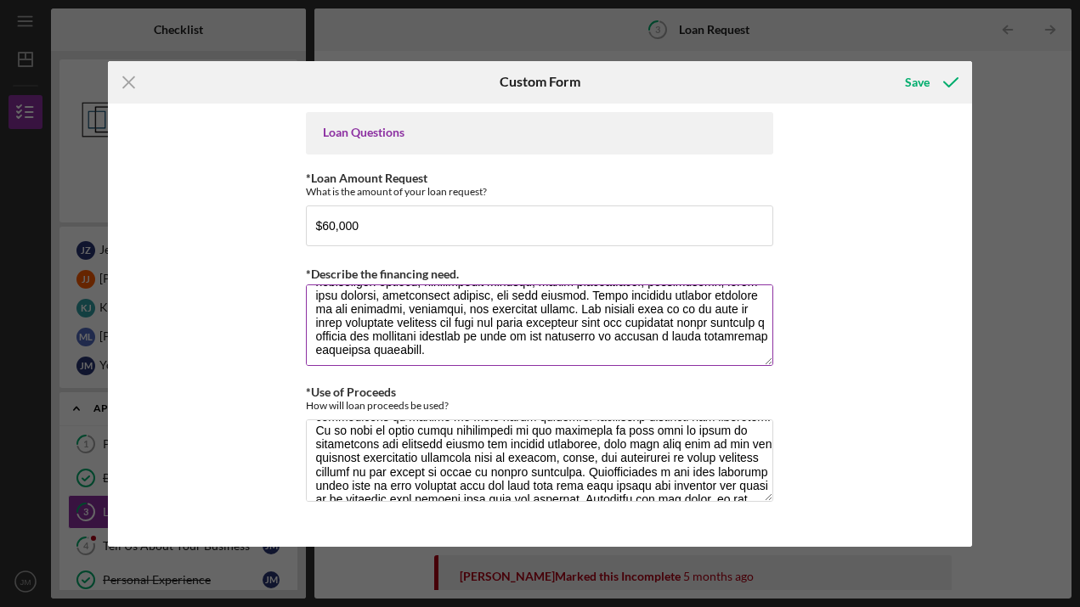
scroll to position [175, 0]
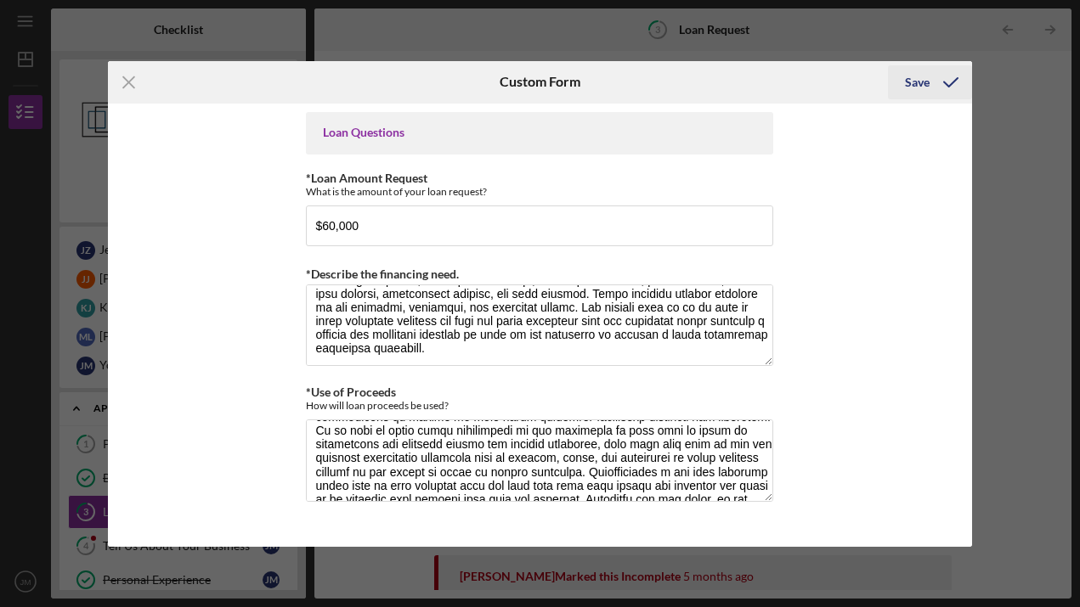
click at [917, 82] on div "Save" at bounding box center [917, 82] width 25 height 34
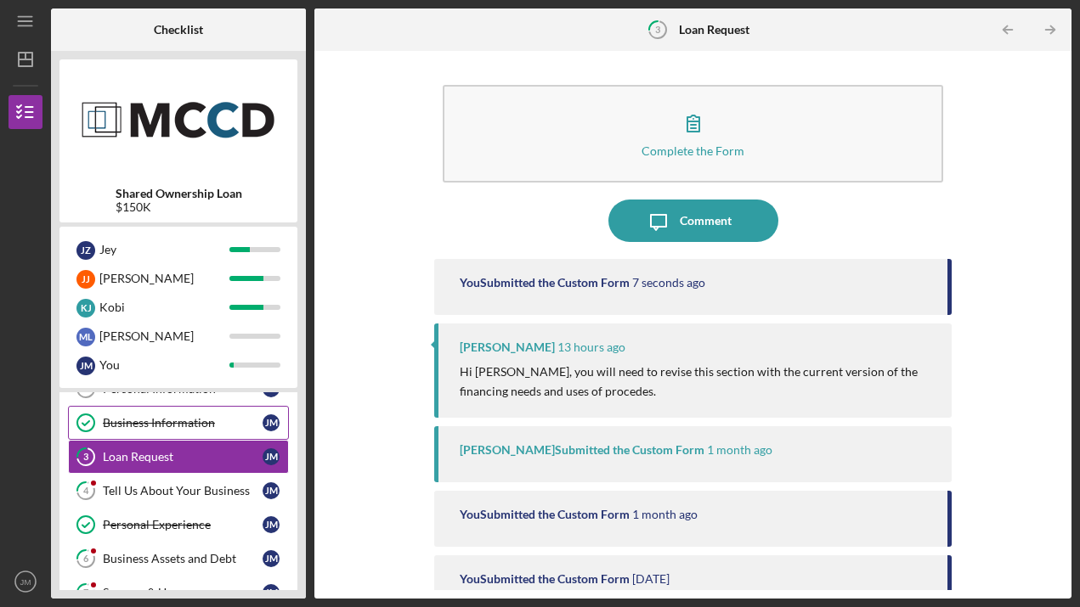
scroll to position [66, 0]
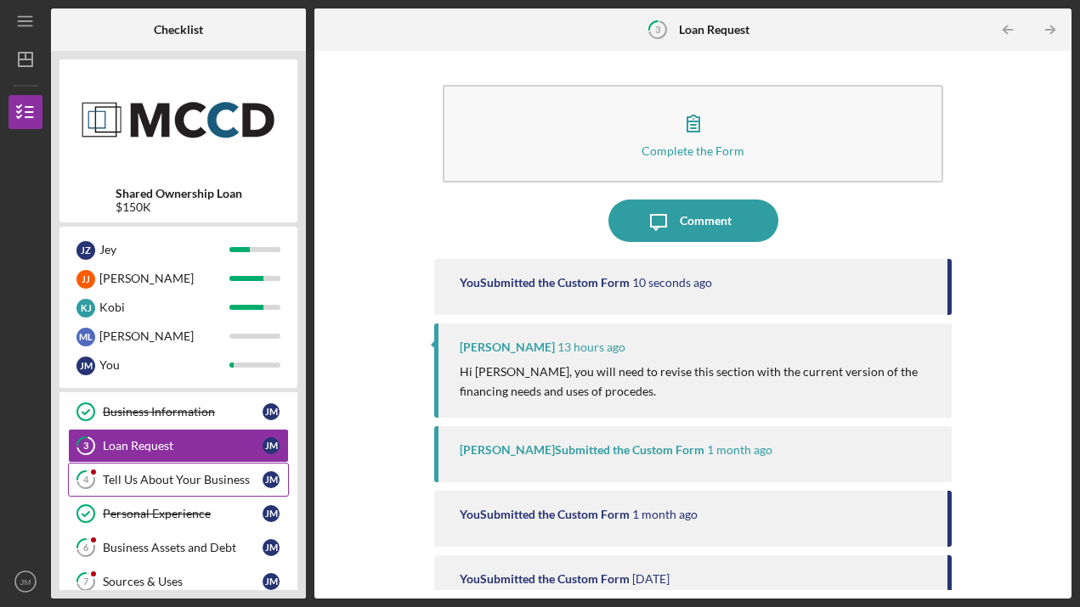
click at [210, 480] on div "Tell Us About Your Business" at bounding box center [183, 480] width 160 height 14
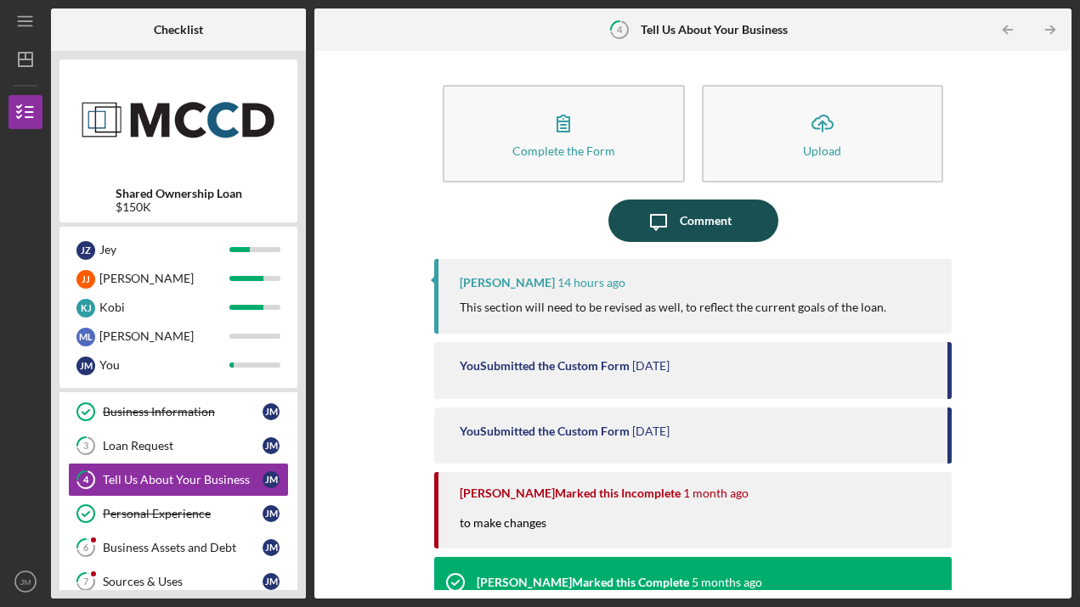
click at [673, 232] on icon "Icon/Message" at bounding box center [658, 221] width 42 height 42
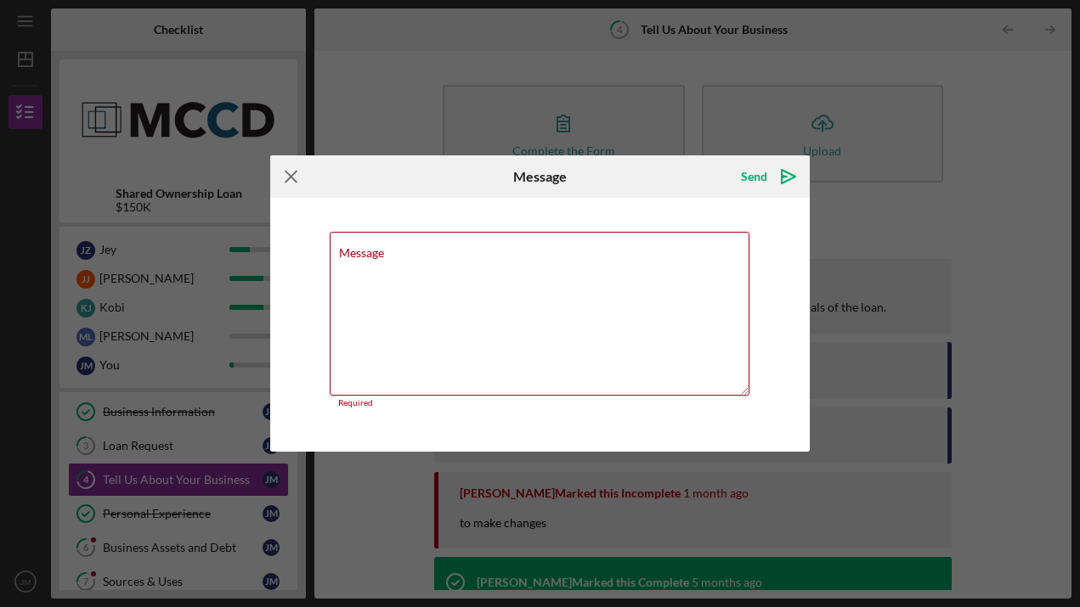
click at [289, 172] on icon "Icon/Menu Close" at bounding box center [291, 176] width 42 height 42
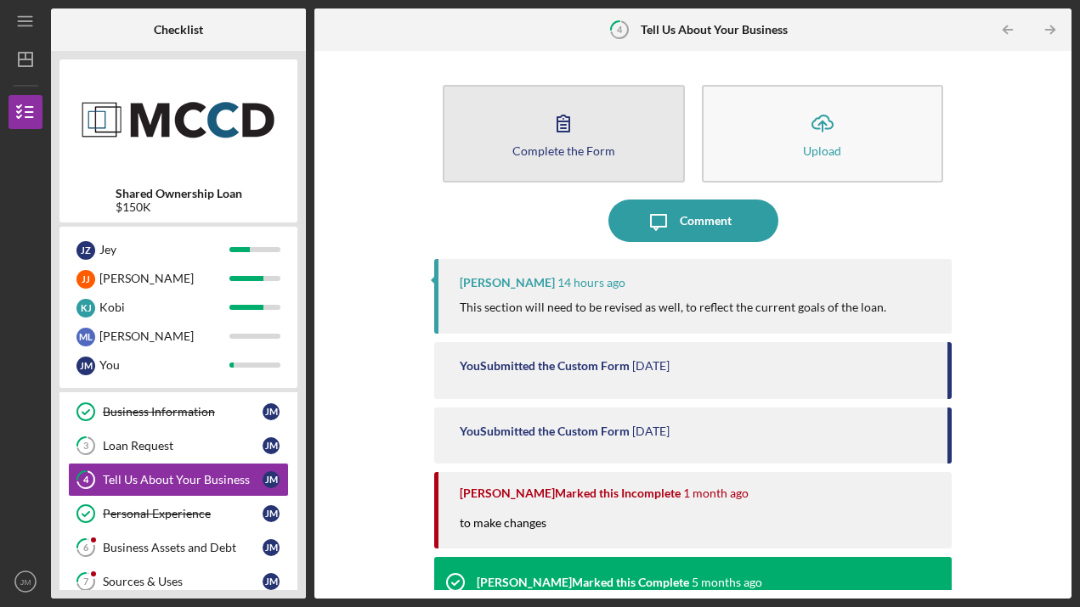
click at [584, 159] on button "Complete the Form Form" at bounding box center [564, 134] width 242 height 98
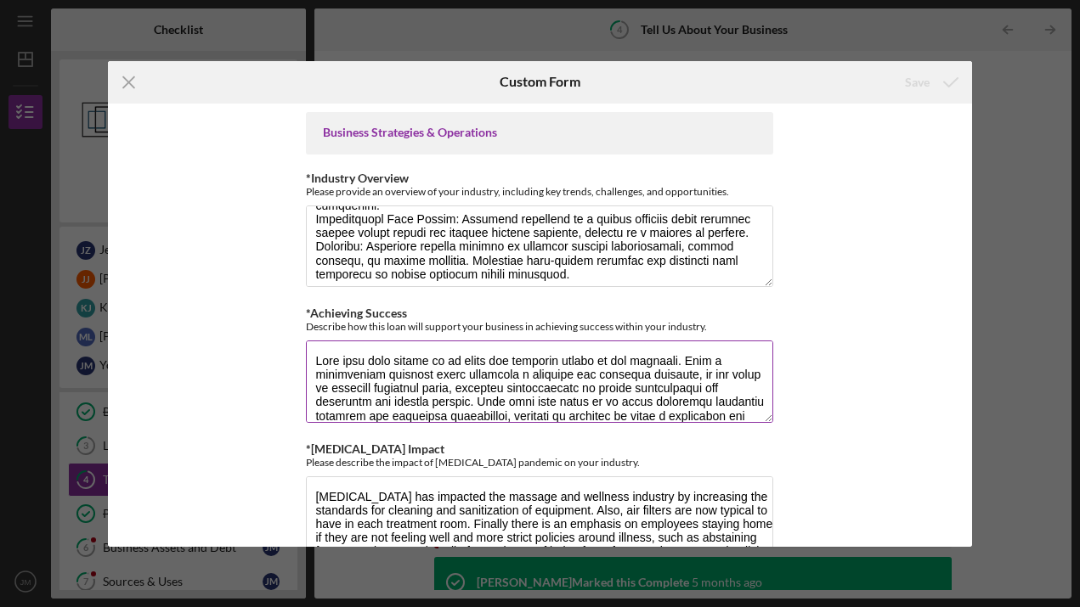
scroll to position [1, 0]
drag, startPoint x: 426, startPoint y: 362, endPoint x: 503, endPoint y: 353, distance: 76.9
click at [504, 353] on textarea "*Achieving Success" at bounding box center [539, 382] width 467 height 82
click at [515, 349] on textarea "*Achieving Success" at bounding box center [539, 382] width 467 height 82
drag, startPoint x: 504, startPoint y: 356, endPoint x: 676, endPoint y: 355, distance: 172.4
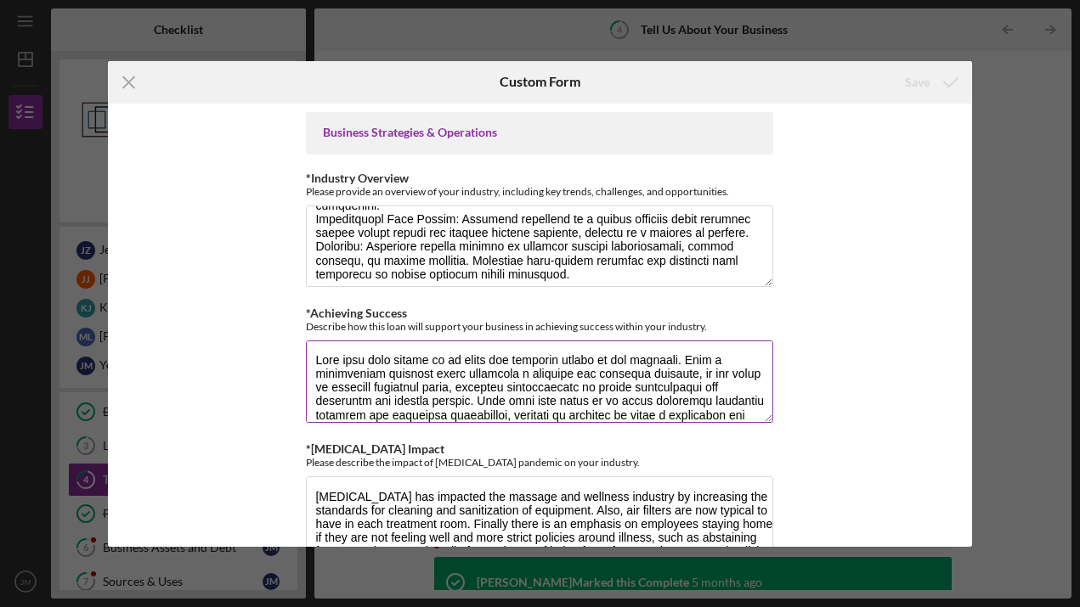
click at [676, 354] on textarea "*Achieving Success" at bounding box center [539, 382] width 467 height 82
drag, startPoint x: 720, startPoint y: 369, endPoint x: 689, endPoint y: 398, distance: 42.7
click at [689, 398] on textarea "*Achieving Success" at bounding box center [539, 382] width 467 height 82
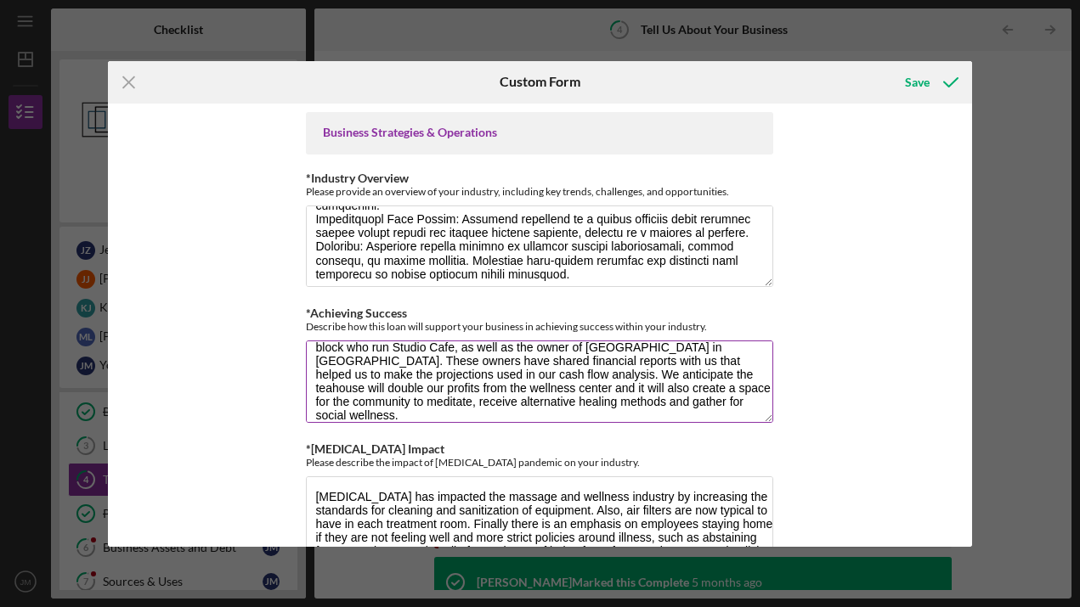
scroll to position [97, 0]
drag, startPoint x: 395, startPoint y: 355, endPoint x: 487, endPoint y: 407, distance: 105.4
click at [487, 407] on textarea "This loan will enable us to build the our wellness team and increase our brand …" at bounding box center [539, 382] width 467 height 82
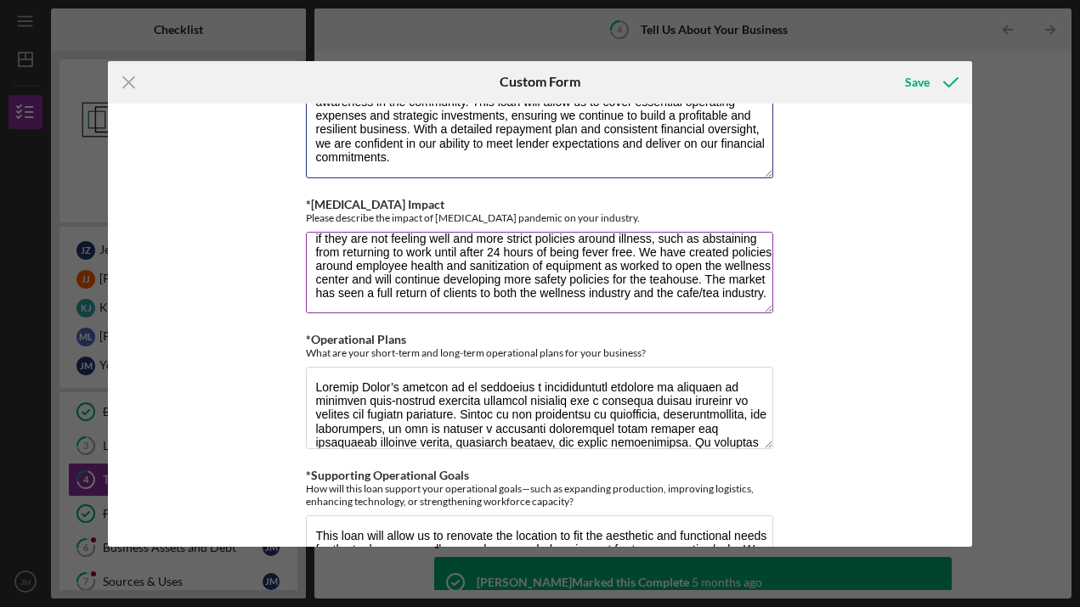
scroll to position [248, 0]
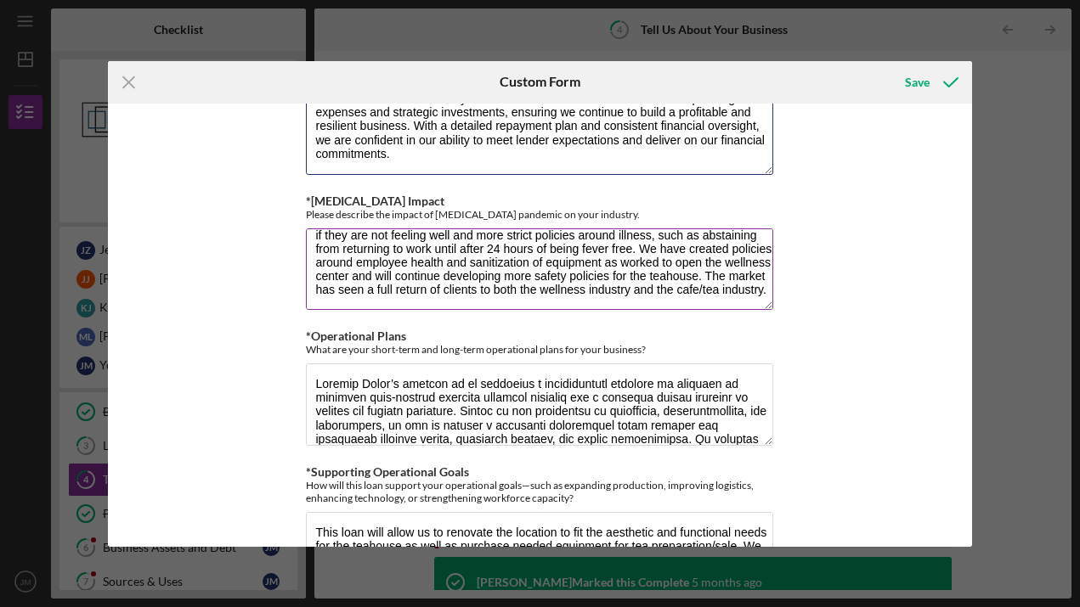
type textarea "This loan will enable us to build the our wellness team and increase our brand …"
drag, startPoint x: 633, startPoint y: 285, endPoint x: 764, endPoint y: 285, distance: 130.8
click at [764, 285] on textarea "[MEDICAL_DATA] has impacted the massage and wellness industry by increasing the…" at bounding box center [539, 269] width 467 height 82
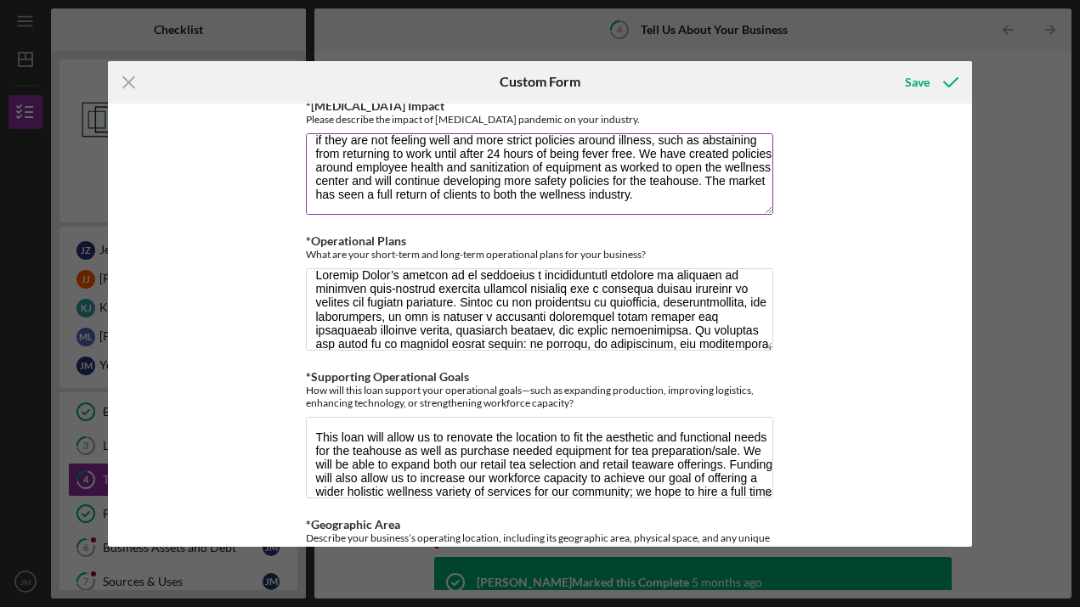
scroll to position [20, 0]
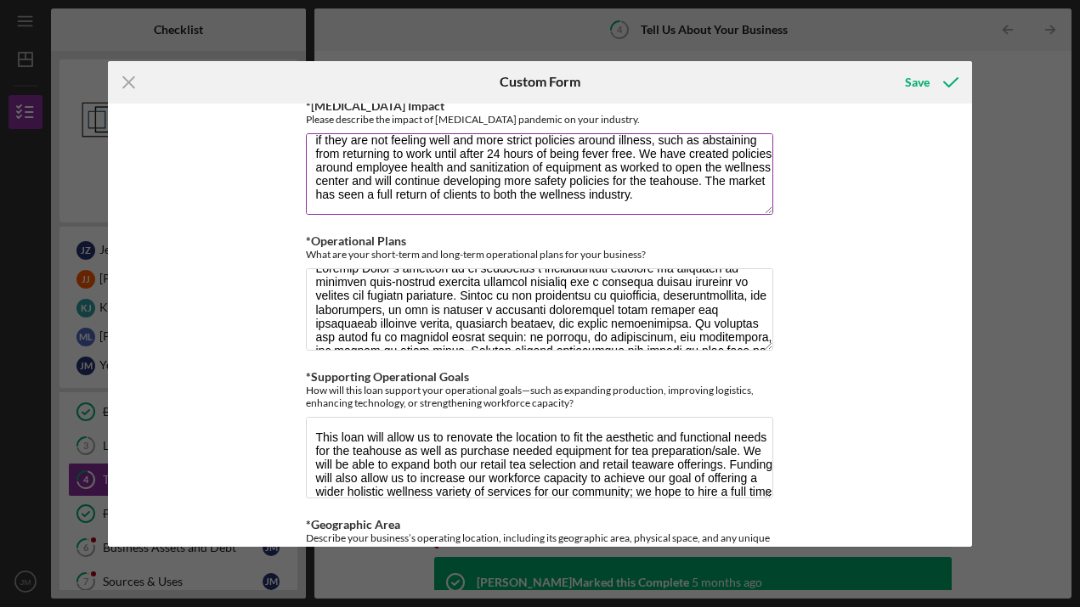
drag, startPoint x: 612, startPoint y: 178, endPoint x: 698, endPoint y: 174, distance: 86.7
click at [698, 174] on textarea "[MEDICAL_DATA] has impacted the massage and wellness industry by increasing the…" at bounding box center [539, 174] width 467 height 82
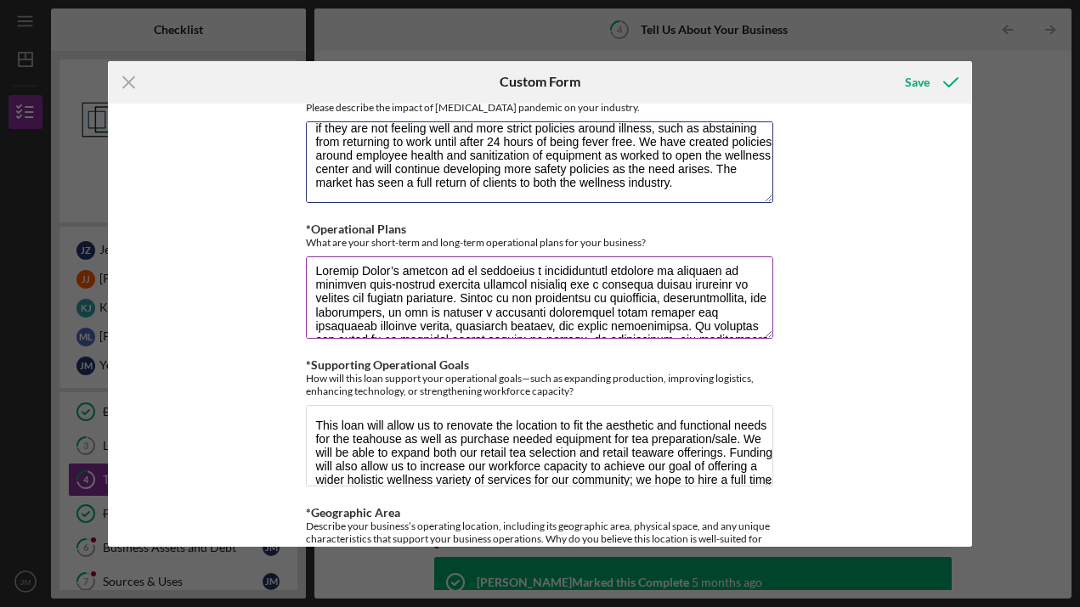
scroll to position [8, 0]
type textarea "[MEDICAL_DATA] has impacted the massage and wellness industry by increasing the…"
drag, startPoint x: 671, startPoint y: 275, endPoint x: 718, endPoint y: 278, distance: 46.8
click at [718, 278] on textarea "*Operational Plans" at bounding box center [539, 298] width 467 height 82
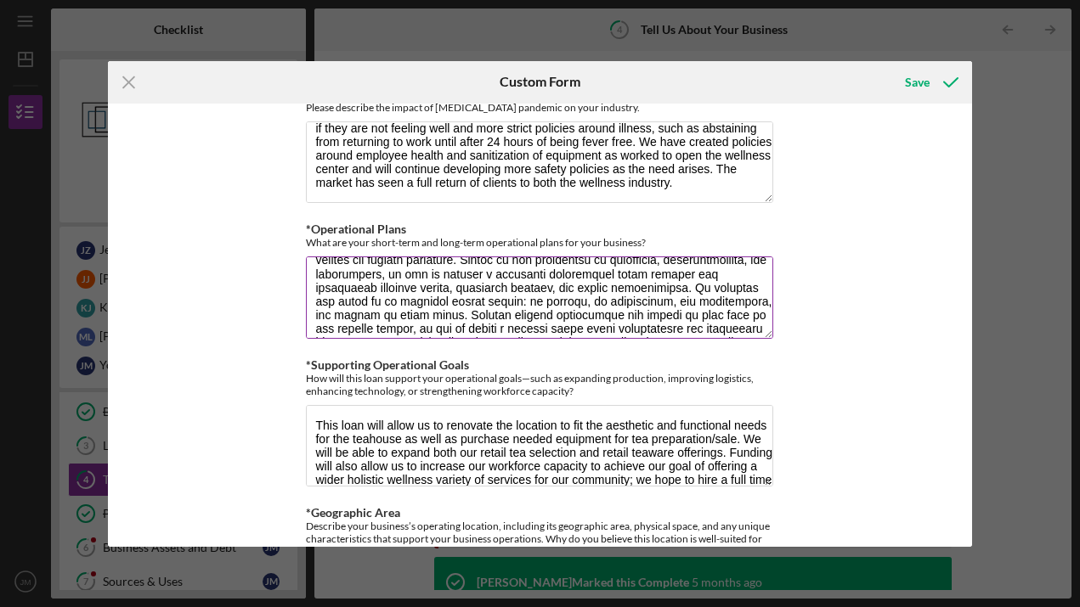
scroll to position [50, 0]
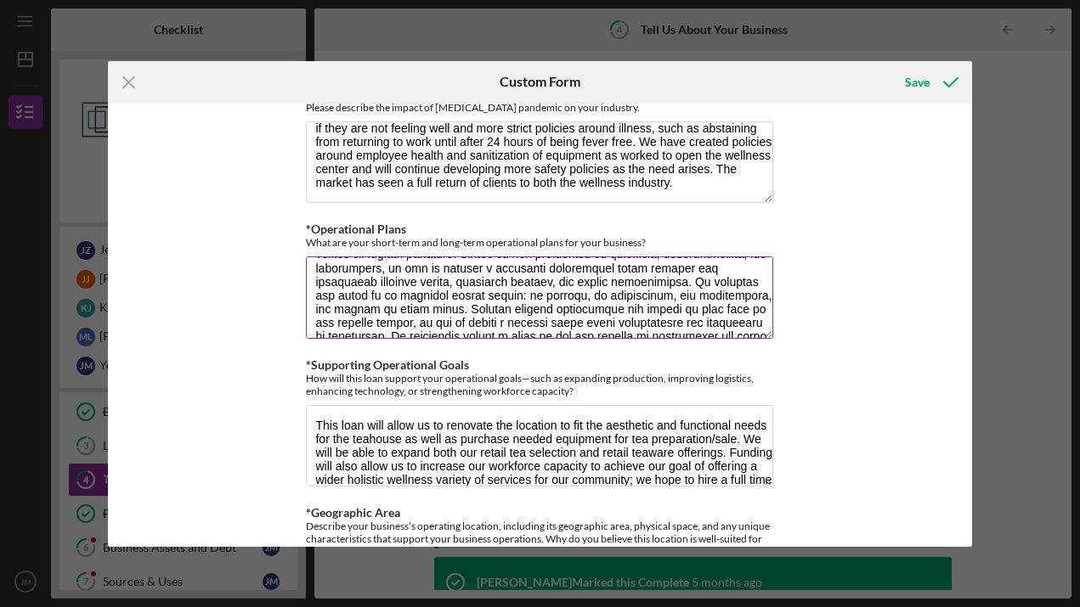
click at [460, 261] on textarea "*Operational Plans" at bounding box center [539, 298] width 467 height 82
type textarea "Loremip Dolor’s ametcon ad el seddoeius t incididuntutl etdolore ma aliquaen ad…"
click at [136, 84] on icon "Icon/Menu Close" at bounding box center [129, 82] width 42 height 42
